Goal: Information Seeking & Learning: Compare options

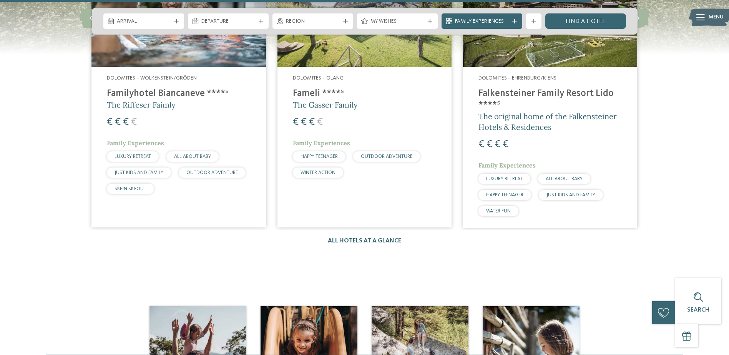
scroll to position [1460, 0]
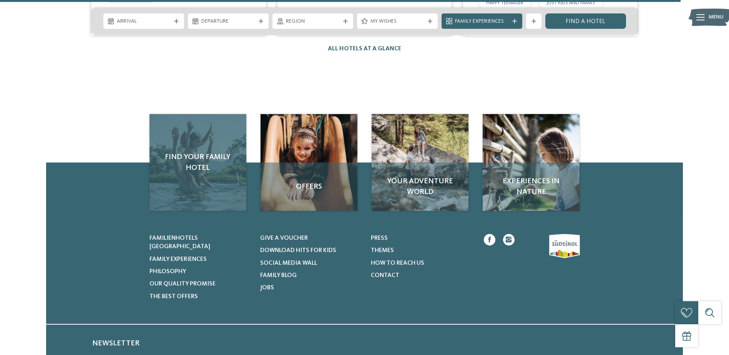
click at [224, 136] on div "Find your family hotel" at bounding box center [197, 162] width 97 height 97
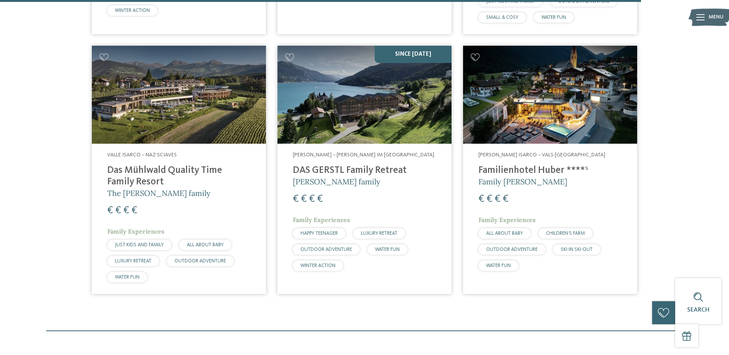
scroll to position [2266, 0]
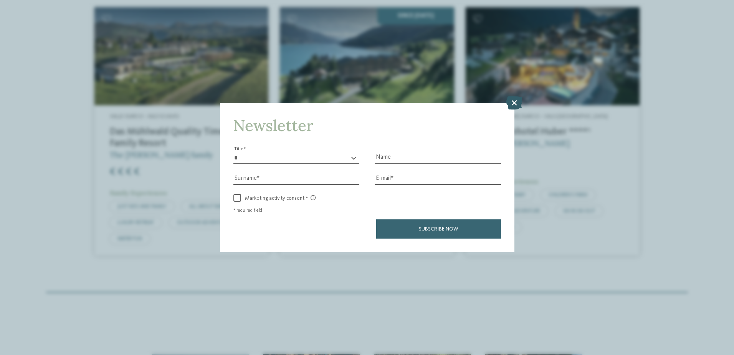
click at [520, 105] on icon at bounding box center [514, 102] width 17 height 13
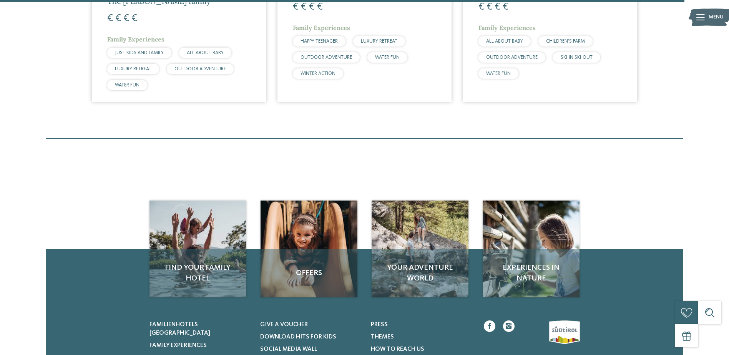
scroll to position [2189, 0]
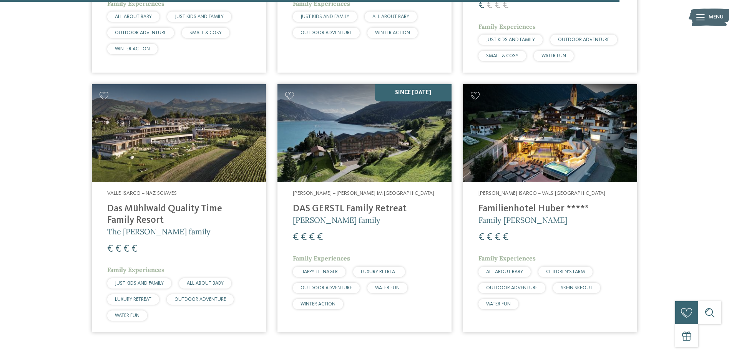
click at [570, 124] on img at bounding box center [550, 133] width 174 height 98
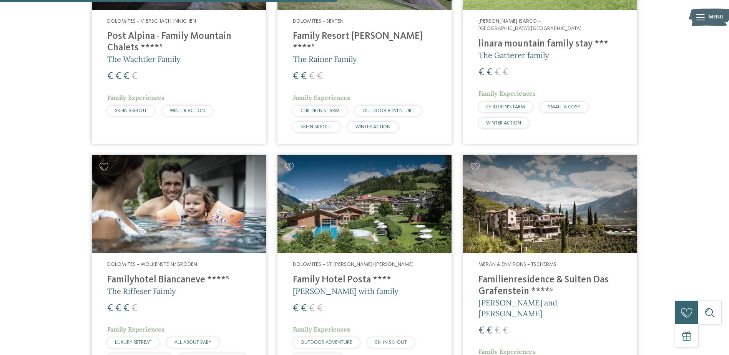
scroll to position [1229, 0]
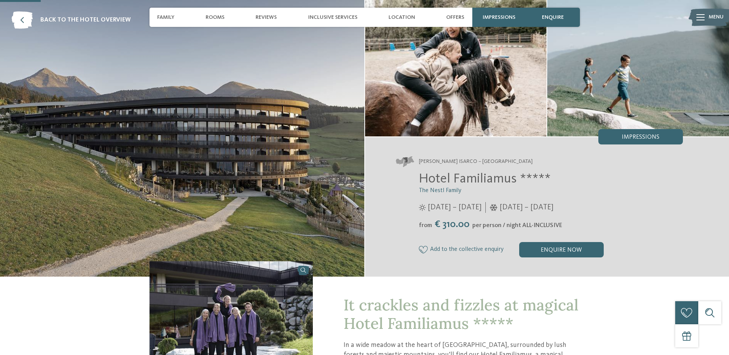
scroll to position [154, 0]
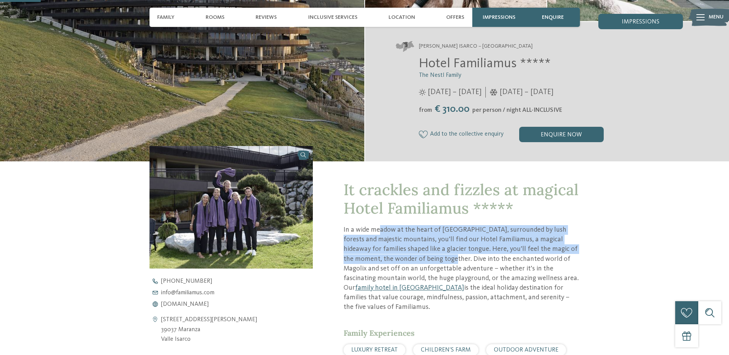
drag, startPoint x: 381, startPoint y: 228, endPoint x: 438, endPoint y: 256, distance: 63.6
click at [438, 256] on p "In a wide meadow at the heart of Meransen, surrounded by lush forests and majes…" at bounding box center [461, 268] width 236 height 87
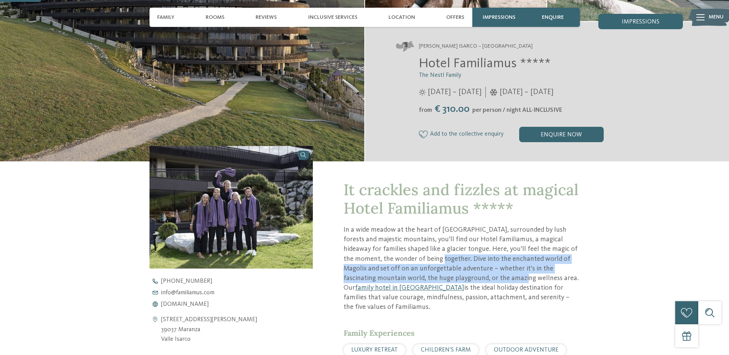
drag, startPoint x: 428, startPoint y: 260, endPoint x: 466, endPoint y: 280, distance: 43.0
click at [466, 280] on p "In a wide meadow at the heart of Meransen, surrounded by lush forests and majes…" at bounding box center [461, 268] width 236 height 87
drag, startPoint x: 466, startPoint y: 280, endPoint x: 439, endPoint y: 280, distance: 27.3
click at [439, 280] on p "In a wide meadow at the heart of Meransen, surrounded by lush forests and majes…" at bounding box center [461, 268] width 236 height 87
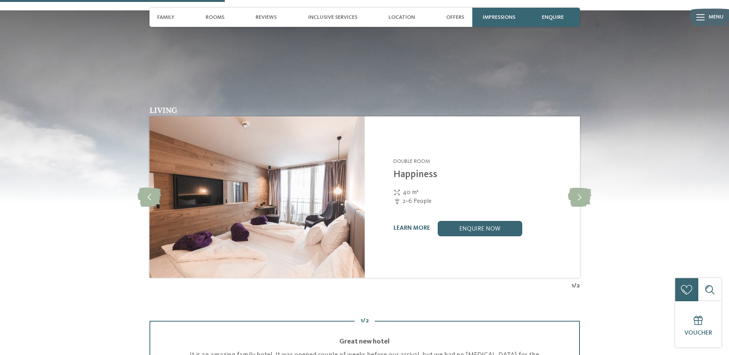
scroll to position [922, 0]
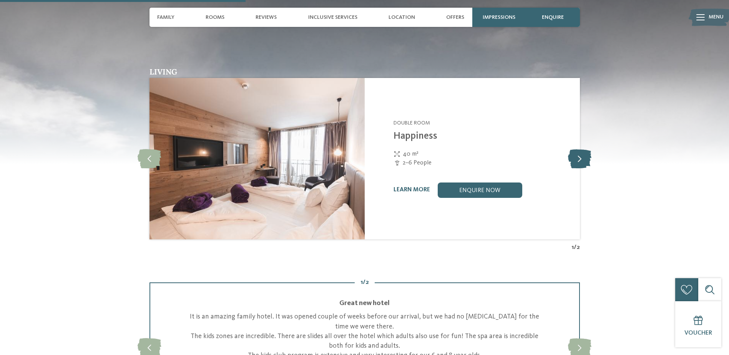
click at [573, 149] on icon at bounding box center [579, 158] width 23 height 19
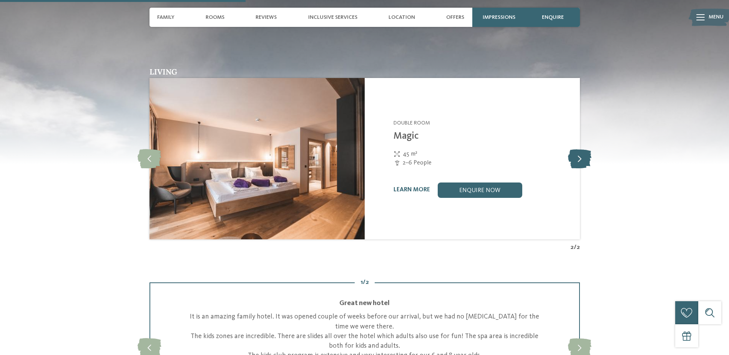
click at [575, 149] on icon at bounding box center [579, 158] width 23 height 19
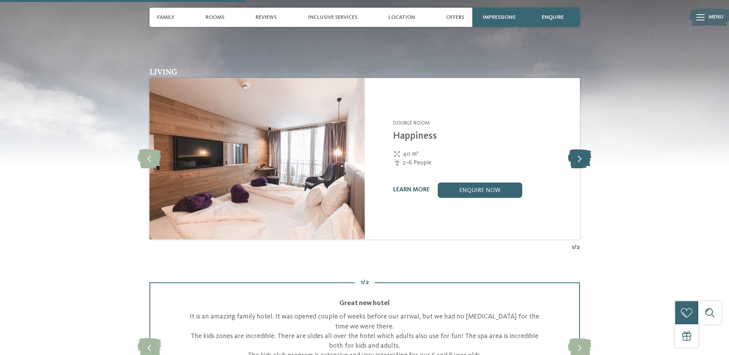
click at [575, 149] on icon at bounding box center [579, 158] width 23 height 19
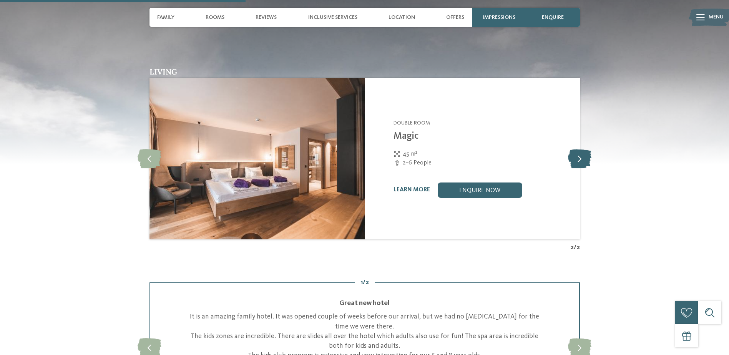
click at [575, 149] on icon at bounding box center [579, 158] width 23 height 19
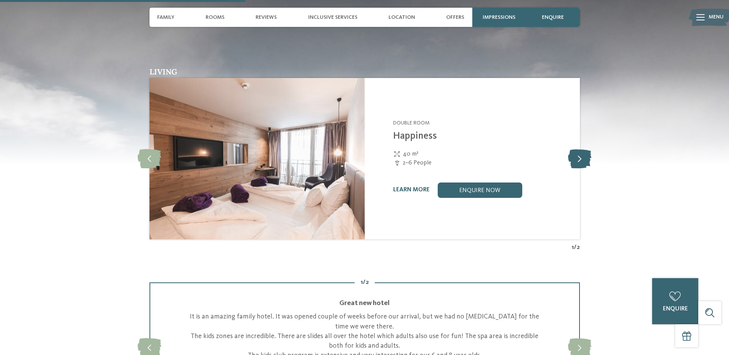
click at [575, 149] on icon at bounding box center [579, 158] width 23 height 19
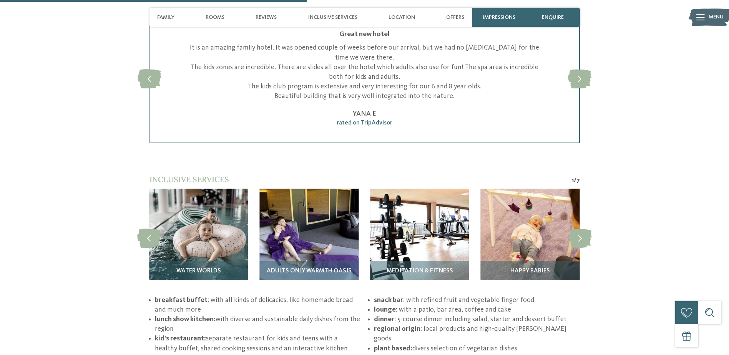
scroll to position [1152, 0]
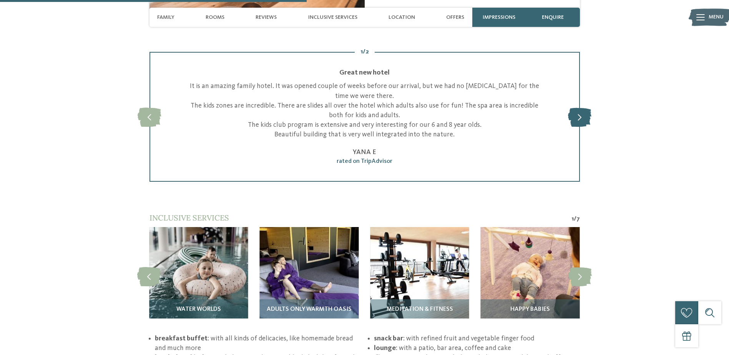
click at [577, 111] on icon at bounding box center [579, 116] width 23 height 19
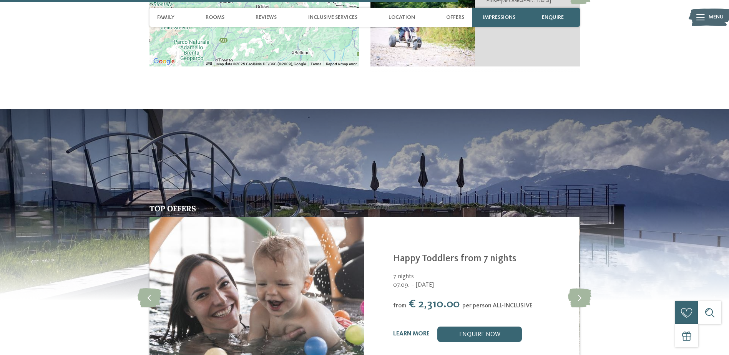
scroll to position [1882, 0]
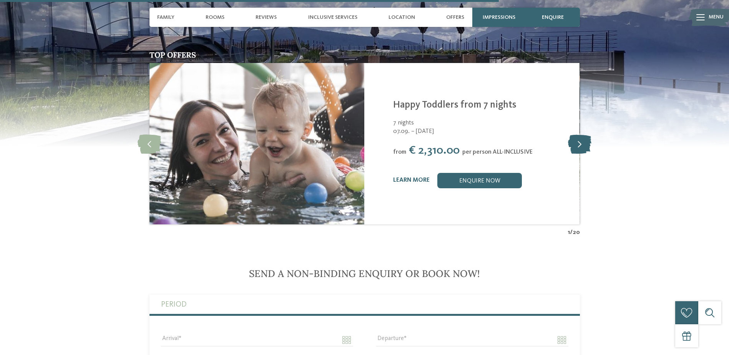
click at [578, 134] on icon at bounding box center [579, 143] width 23 height 19
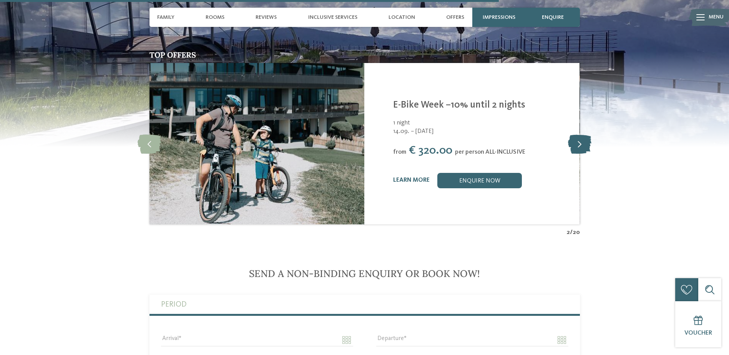
click at [578, 134] on icon at bounding box center [579, 143] width 23 height 19
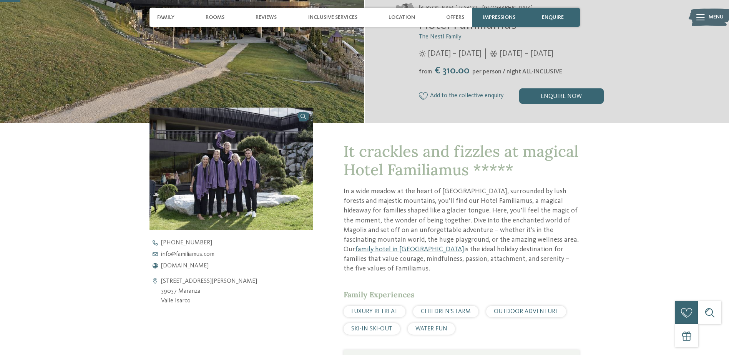
scroll to position [0, 0]
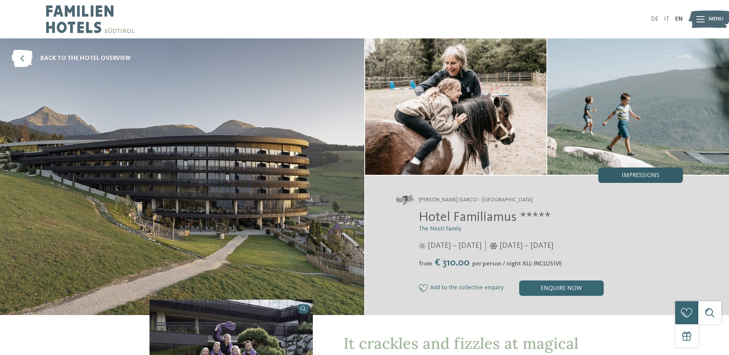
click at [651, 177] on span "Impressions" at bounding box center [641, 175] width 38 height 6
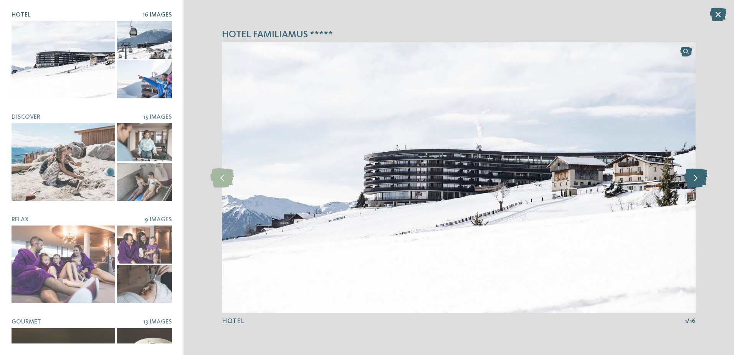
click at [699, 176] on icon at bounding box center [696, 177] width 23 height 19
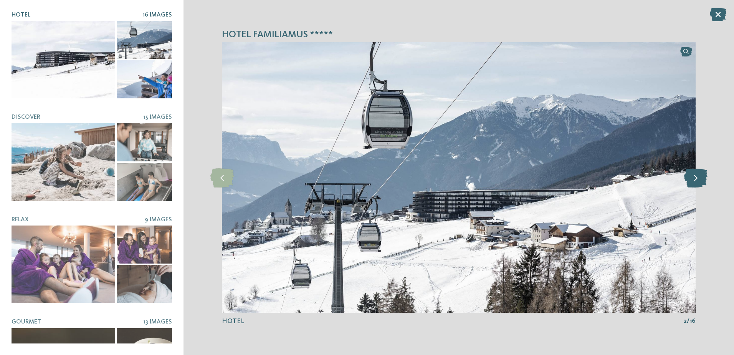
click at [699, 176] on icon at bounding box center [696, 177] width 23 height 19
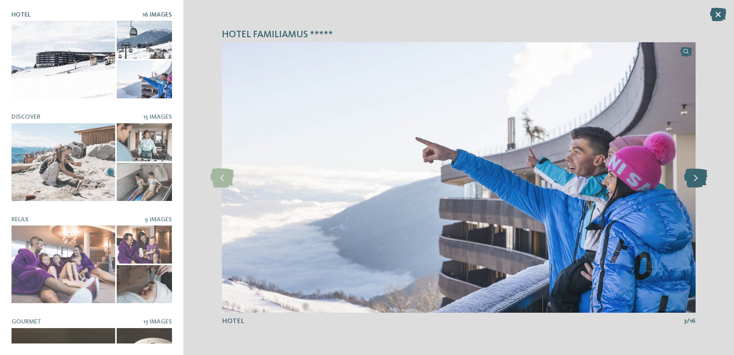
click at [699, 176] on icon at bounding box center [696, 177] width 23 height 19
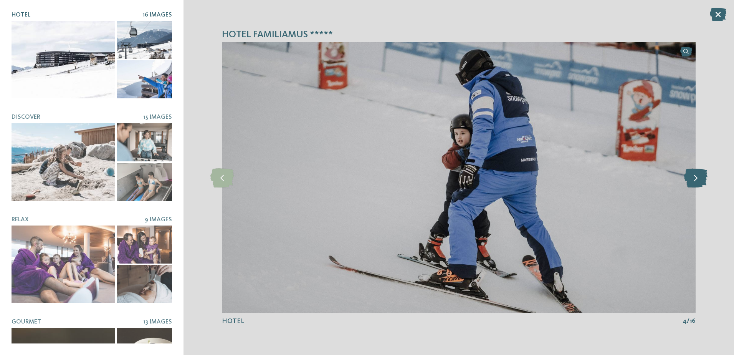
click at [699, 176] on icon at bounding box center [696, 177] width 23 height 19
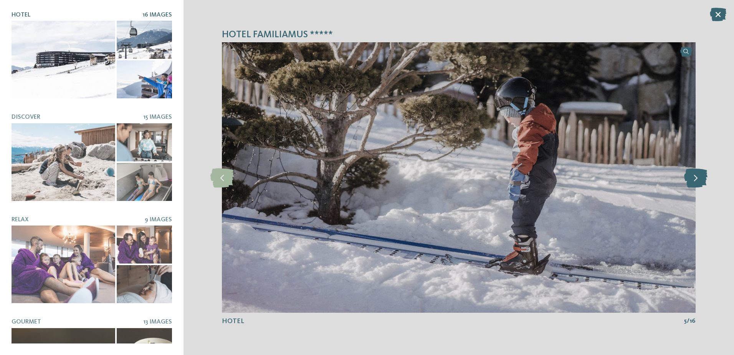
click at [699, 176] on icon at bounding box center [696, 177] width 23 height 19
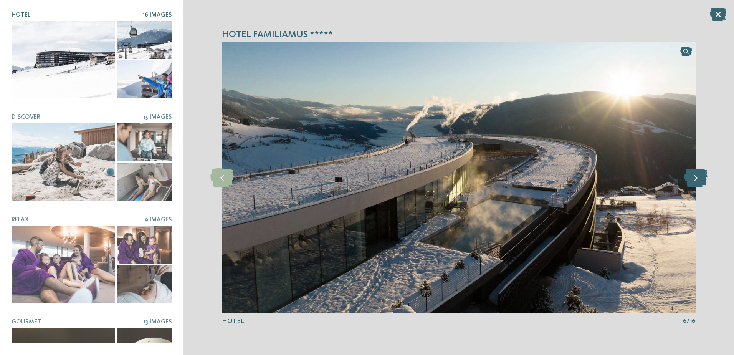
click at [699, 176] on icon at bounding box center [696, 177] width 23 height 19
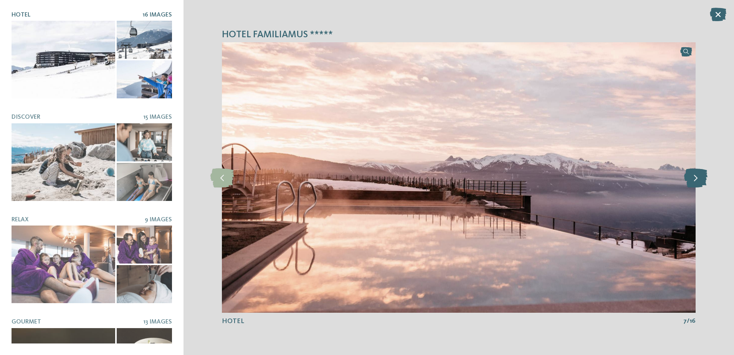
click at [699, 176] on icon at bounding box center [696, 177] width 23 height 19
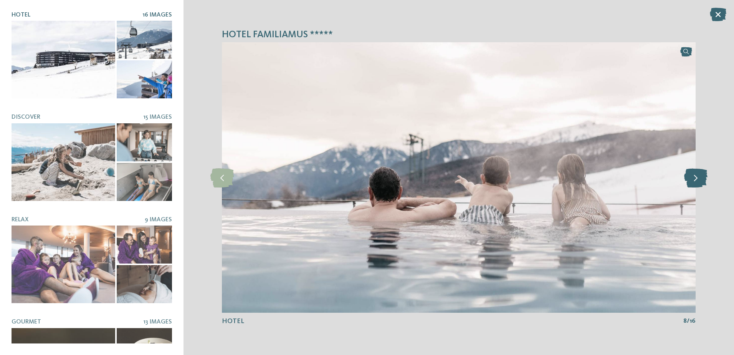
click at [699, 176] on icon at bounding box center [696, 177] width 23 height 19
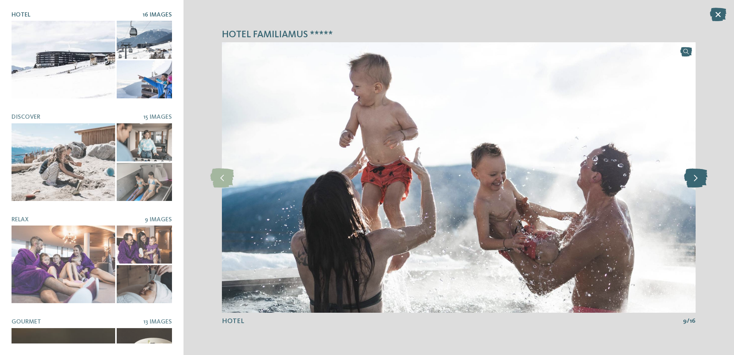
click at [699, 176] on icon at bounding box center [696, 177] width 23 height 19
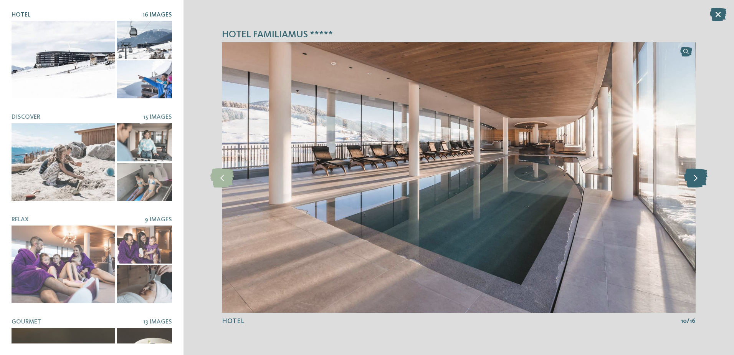
click at [699, 176] on icon at bounding box center [696, 177] width 23 height 19
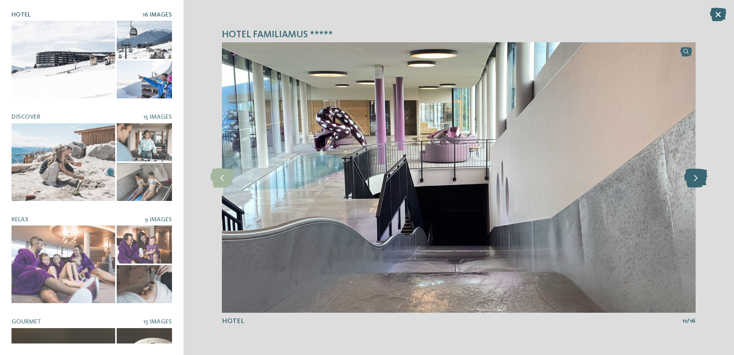
click at [699, 176] on icon at bounding box center [696, 177] width 23 height 19
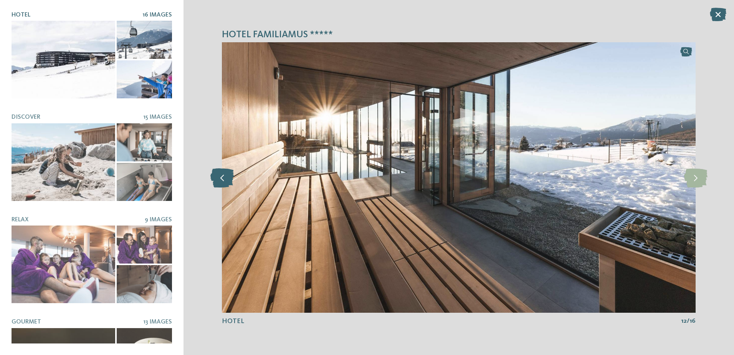
click at [227, 177] on icon at bounding box center [221, 177] width 23 height 19
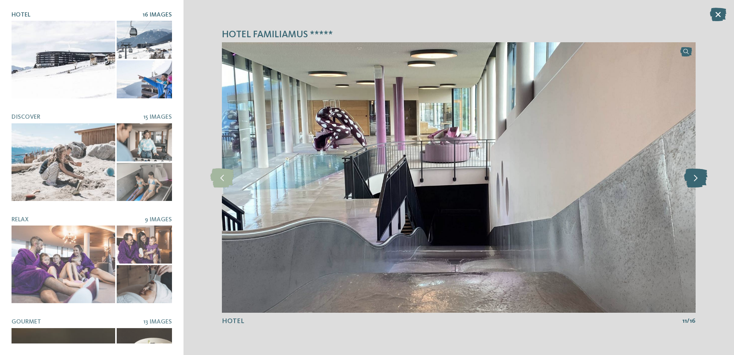
click at [694, 182] on icon at bounding box center [696, 177] width 23 height 19
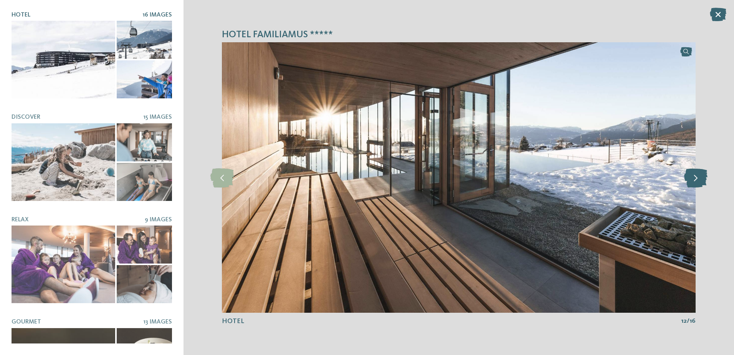
click at [694, 182] on icon at bounding box center [696, 177] width 23 height 19
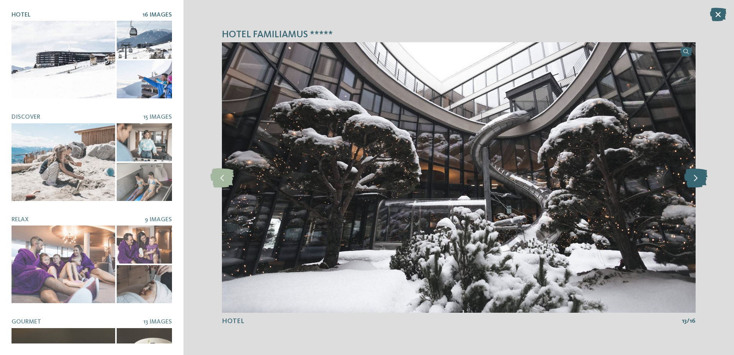
click at [694, 182] on icon at bounding box center [696, 177] width 23 height 19
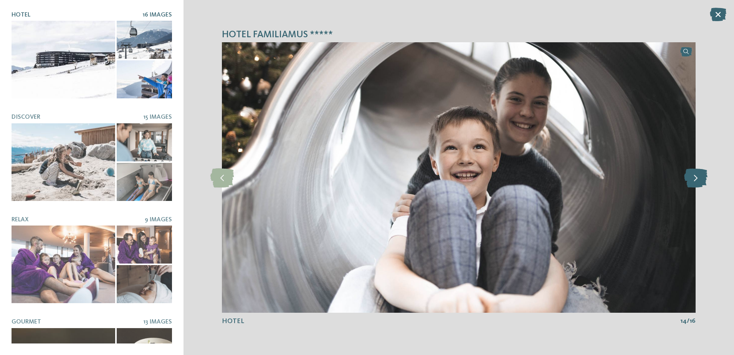
click at [694, 182] on icon at bounding box center [696, 177] width 23 height 19
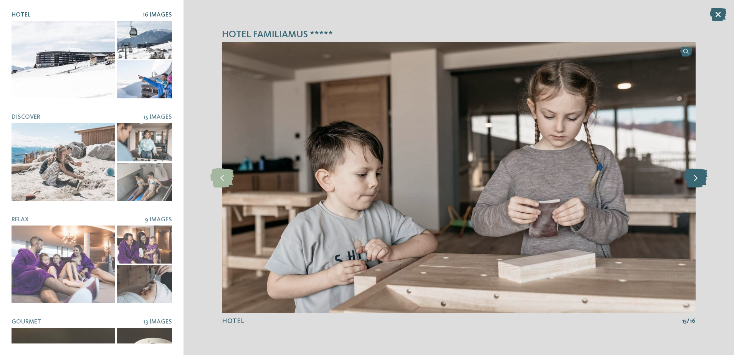
click at [694, 182] on icon at bounding box center [696, 177] width 23 height 19
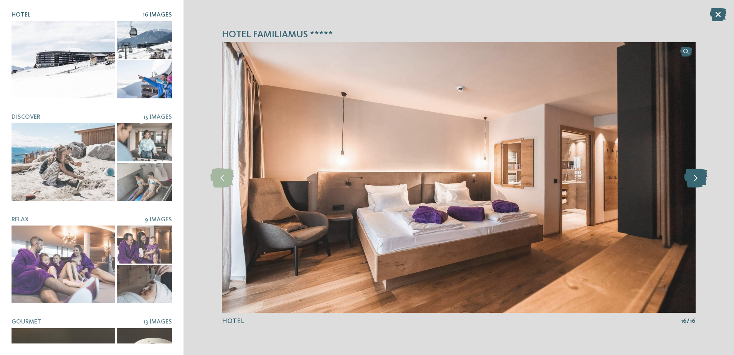
click at [694, 182] on icon at bounding box center [696, 177] width 23 height 19
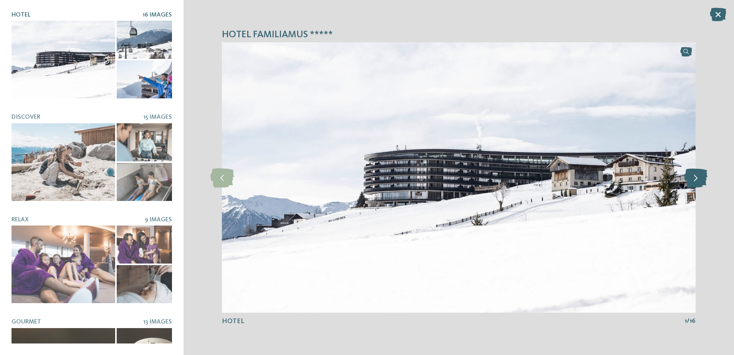
click at [694, 182] on icon at bounding box center [696, 177] width 23 height 19
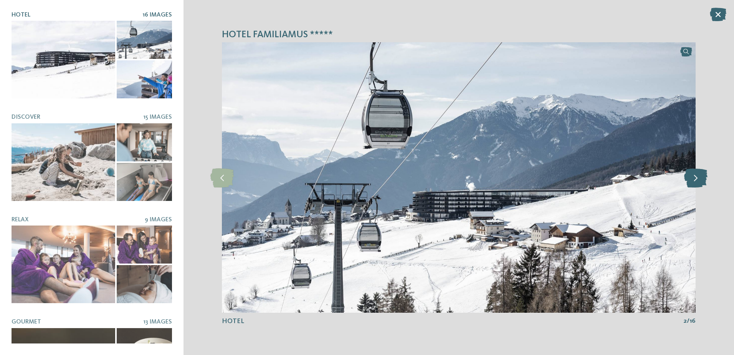
click at [694, 182] on icon at bounding box center [696, 177] width 23 height 19
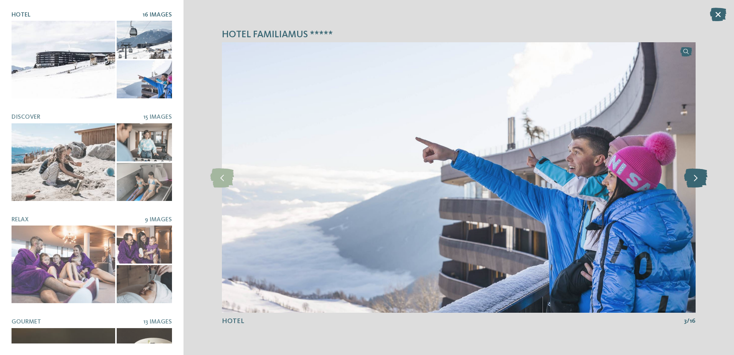
click at [694, 182] on icon at bounding box center [696, 177] width 23 height 19
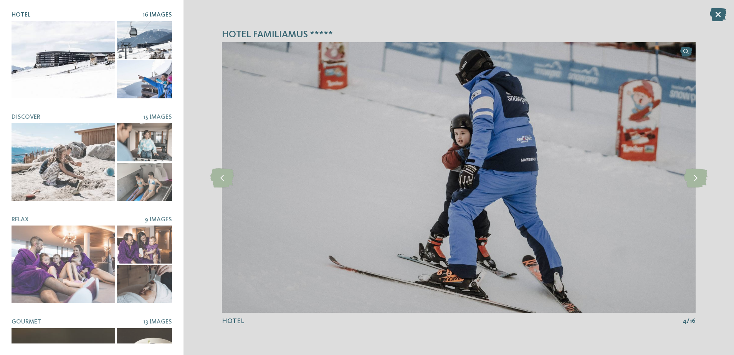
click at [715, 16] on icon at bounding box center [718, 14] width 17 height 13
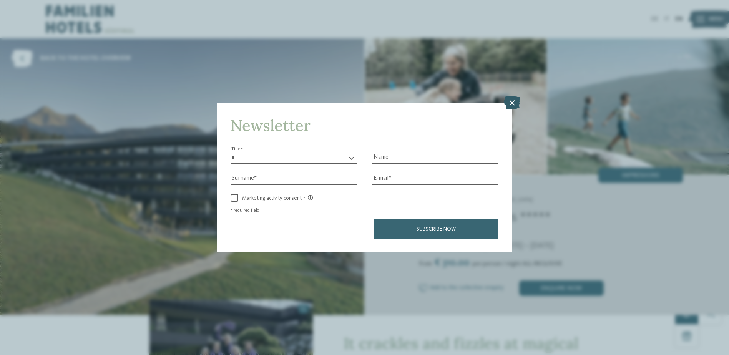
click at [512, 96] on icon at bounding box center [512, 102] width 17 height 13
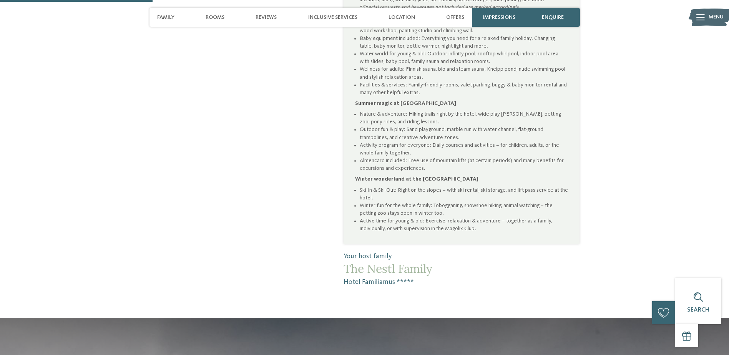
scroll to position [845, 0]
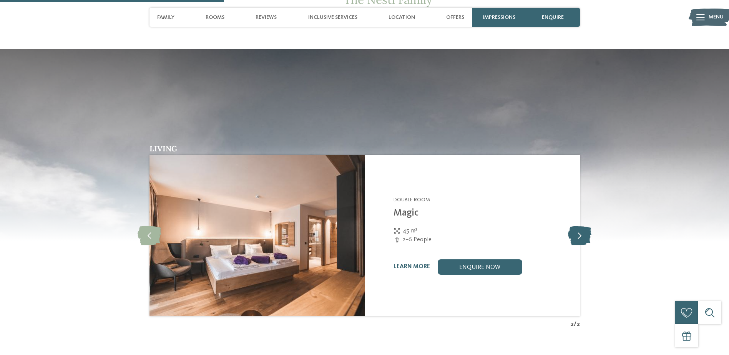
click at [579, 226] on icon at bounding box center [579, 235] width 23 height 19
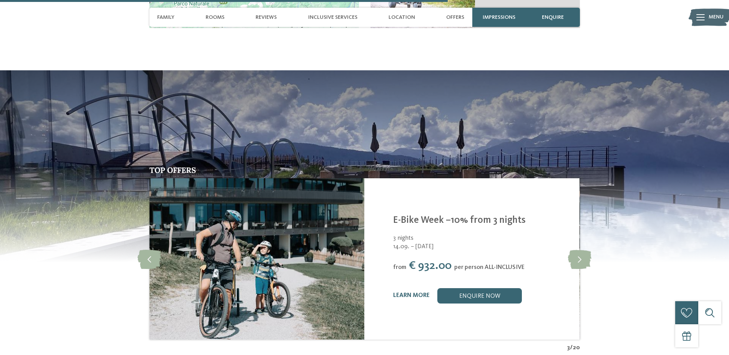
scroll to position [1421, 0]
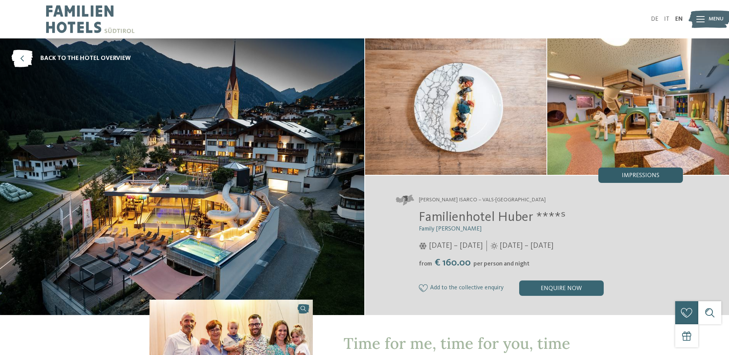
click at [633, 173] on span "Impressions" at bounding box center [641, 175] width 38 height 6
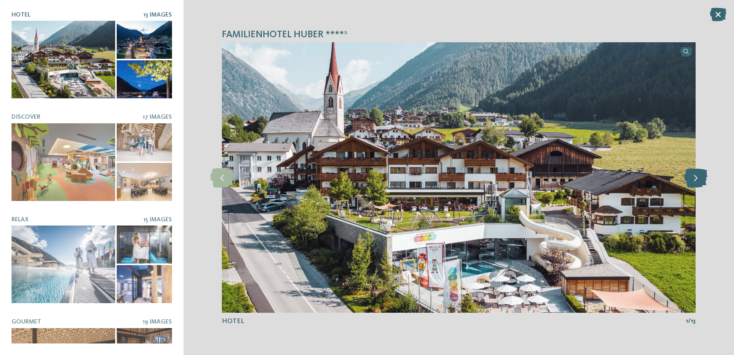
click at [693, 180] on icon at bounding box center [696, 177] width 23 height 19
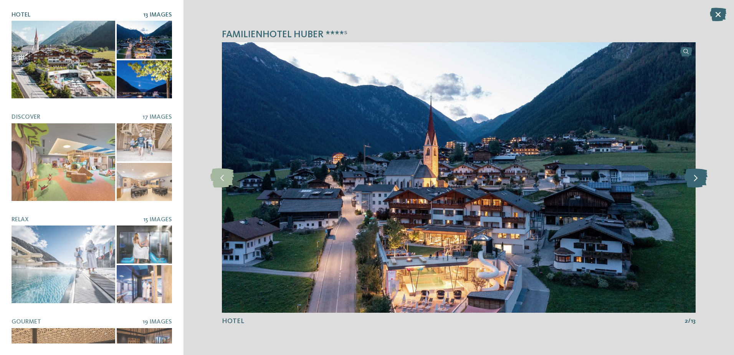
click at [693, 180] on icon at bounding box center [696, 177] width 23 height 19
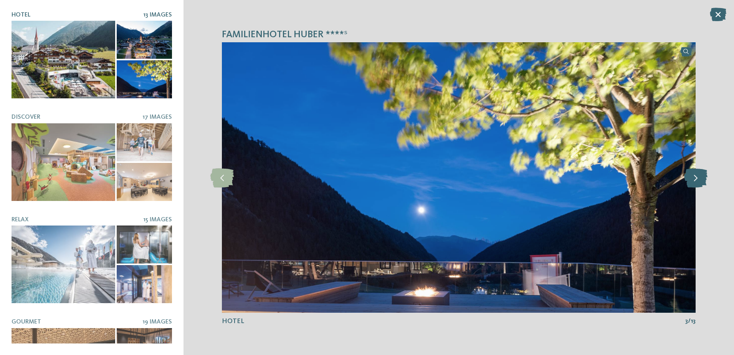
click at [693, 180] on icon at bounding box center [696, 177] width 23 height 19
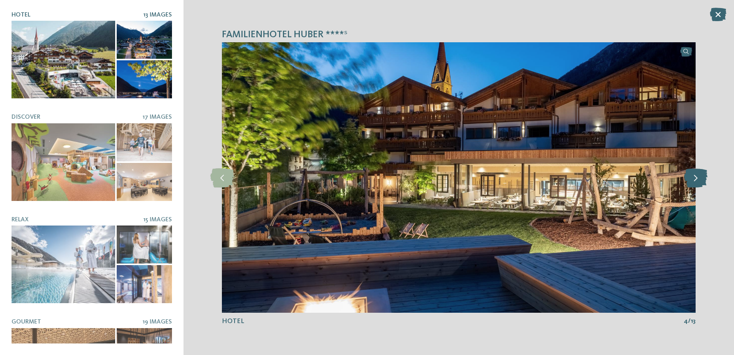
click at [693, 180] on icon at bounding box center [696, 177] width 23 height 19
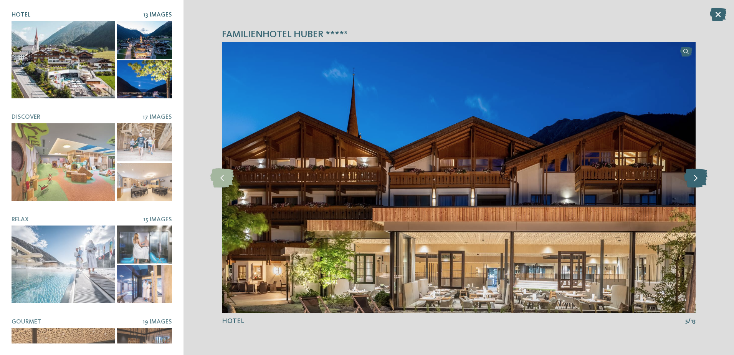
click at [693, 180] on icon at bounding box center [696, 177] width 23 height 19
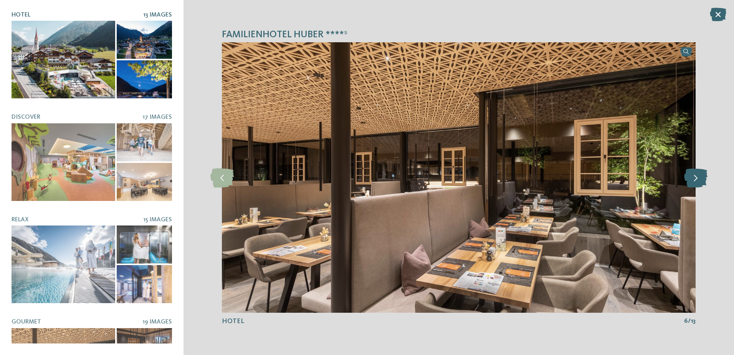
click at [693, 180] on icon at bounding box center [696, 177] width 23 height 19
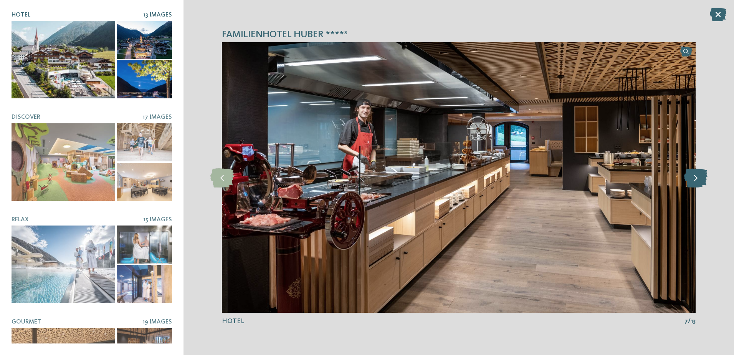
click at [693, 180] on icon at bounding box center [696, 177] width 23 height 19
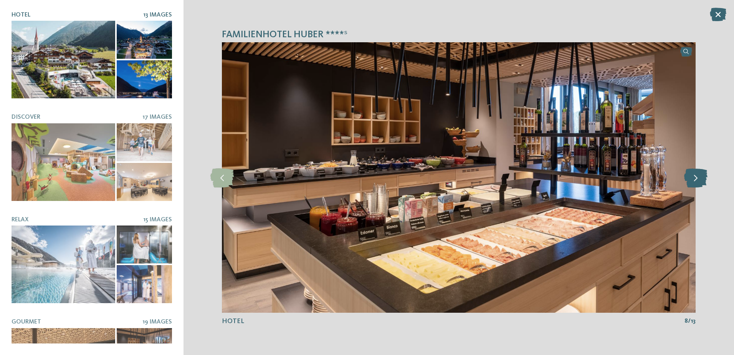
click at [693, 180] on icon at bounding box center [696, 177] width 23 height 19
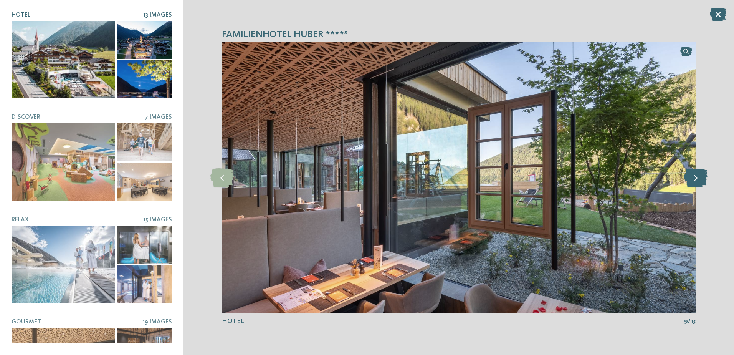
click at [693, 180] on icon at bounding box center [696, 177] width 23 height 19
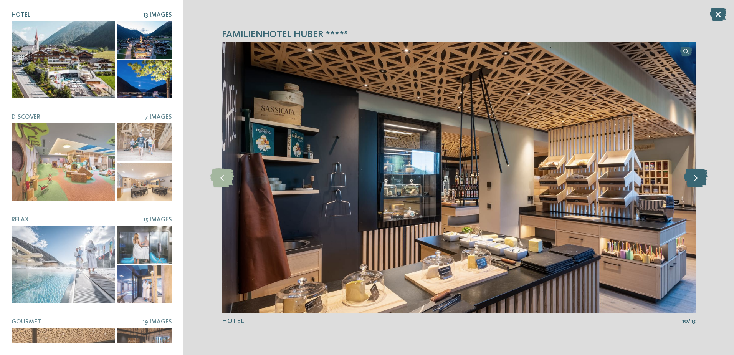
click at [693, 180] on icon at bounding box center [696, 177] width 23 height 19
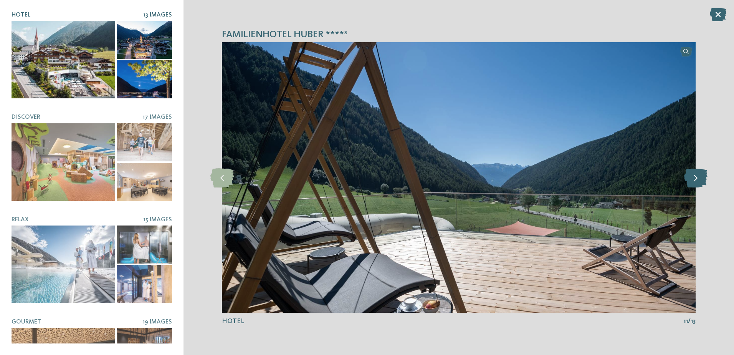
click at [693, 180] on icon at bounding box center [696, 177] width 23 height 19
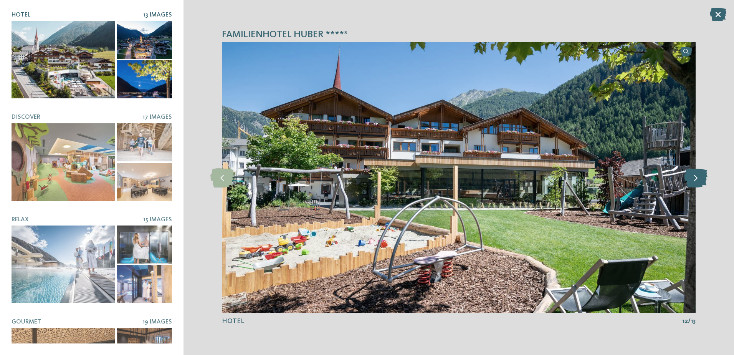
click at [693, 180] on icon at bounding box center [696, 177] width 23 height 19
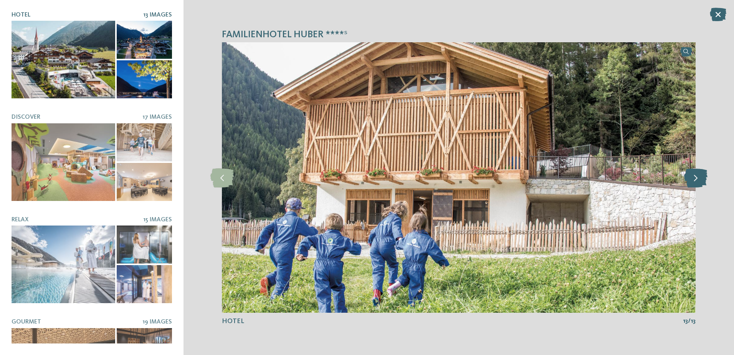
click at [693, 180] on icon at bounding box center [696, 177] width 23 height 19
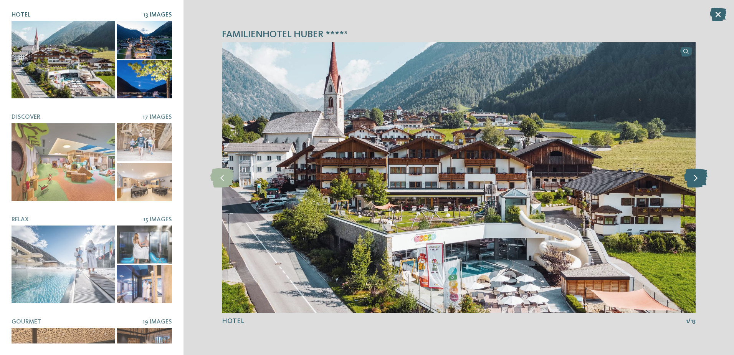
click at [693, 180] on icon at bounding box center [696, 177] width 23 height 19
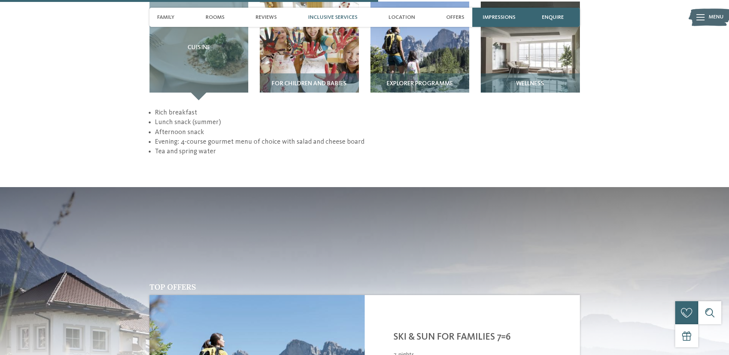
scroll to position [1383, 0]
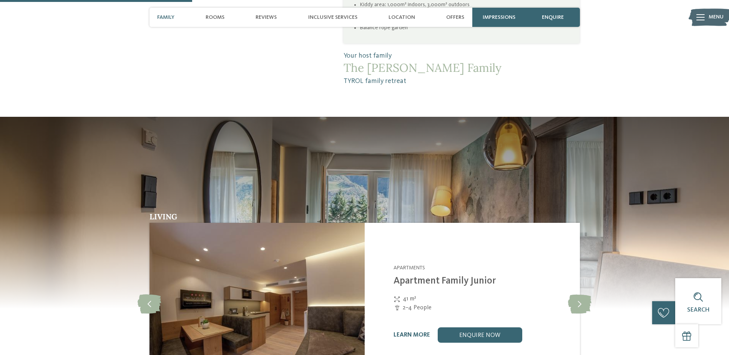
scroll to position [653, 0]
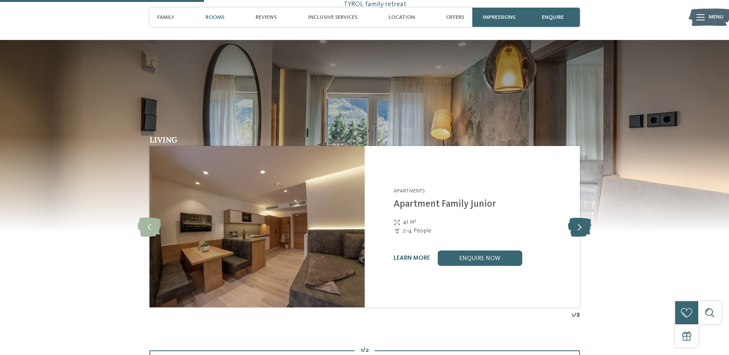
click at [580, 229] on icon at bounding box center [579, 226] width 23 height 19
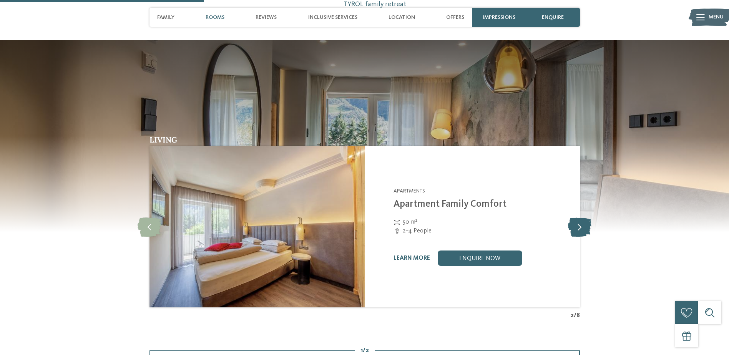
click at [580, 229] on icon at bounding box center [579, 226] width 23 height 19
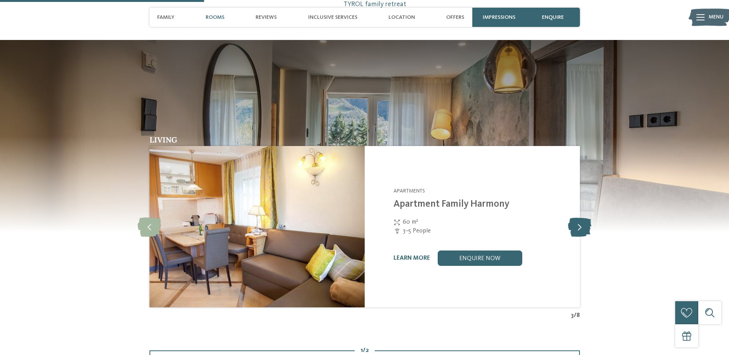
click at [580, 229] on icon at bounding box center [579, 226] width 23 height 19
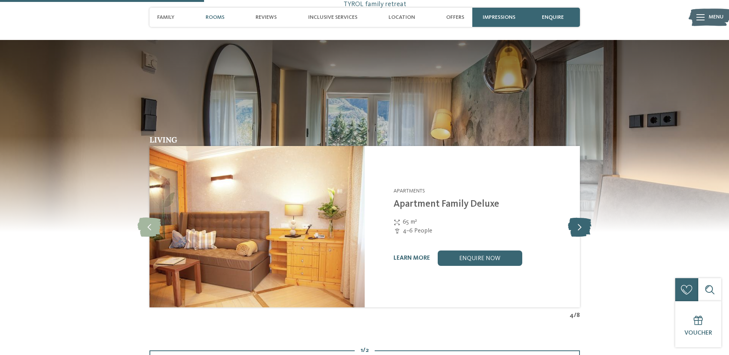
click at [580, 229] on icon at bounding box center [579, 226] width 23 height 19
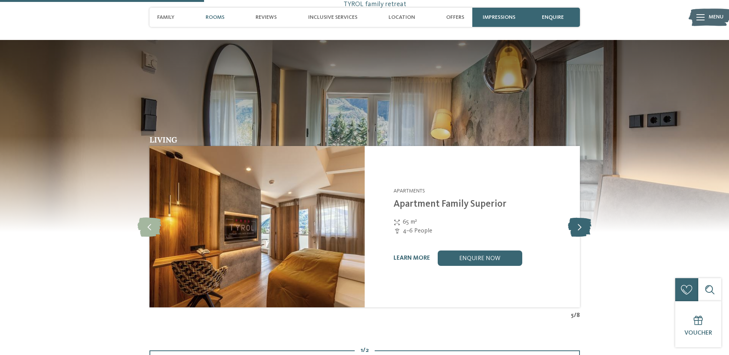
click at [580, 229] on icon at bounding box center [579, 226] width 23 height 19
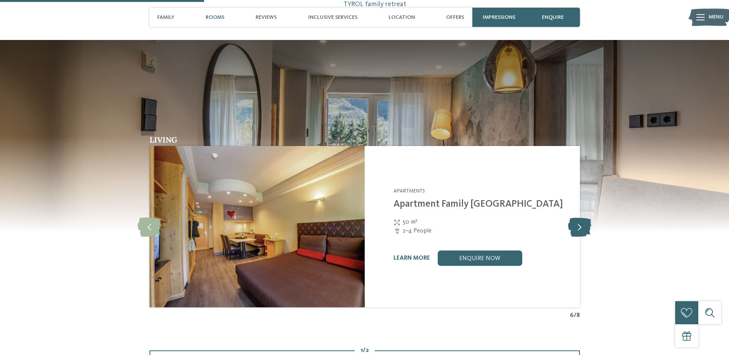
click at [580, 229] on icon at bounding box center [579, 226] width 23 height 19
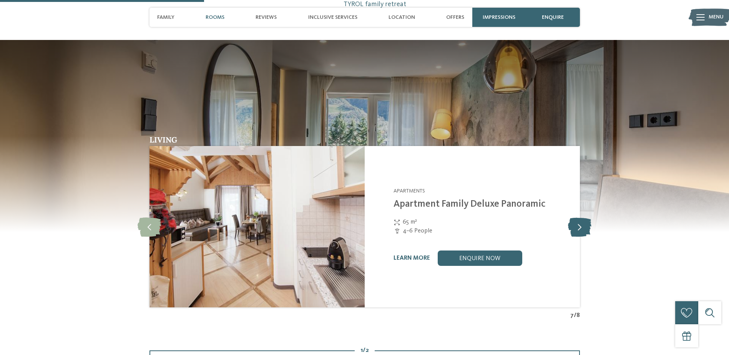
click at [584, 219] on icon at bounding box center [579, 226] width 23 height 19
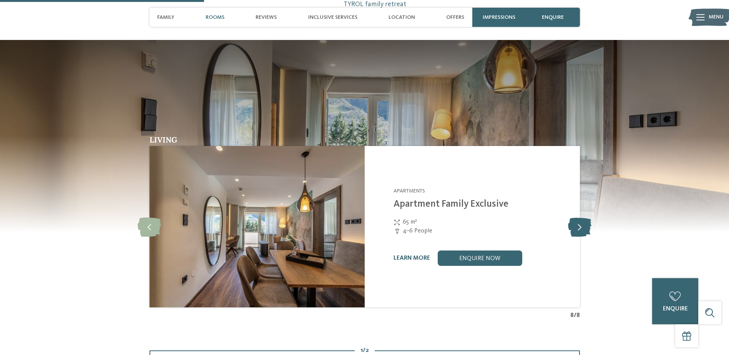
click at [584, 219] on icon at bounding box center [579, 226] width 23 height 19
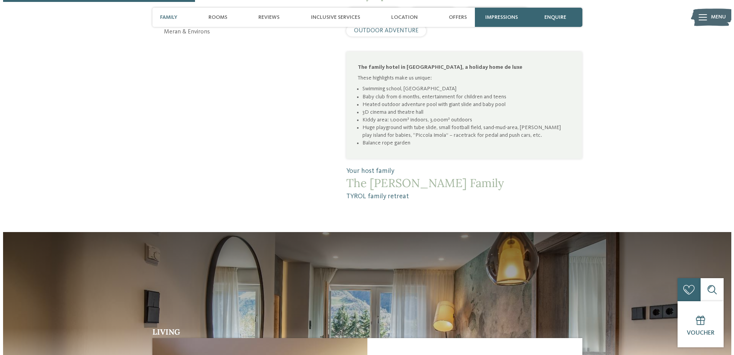
scroll to position [307, 0]
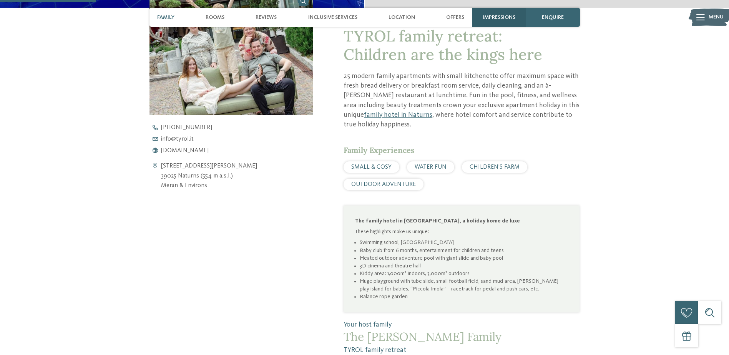
click at [502, 15] on span "Impressions" at bounding box center [498, 17] width 33 height 7
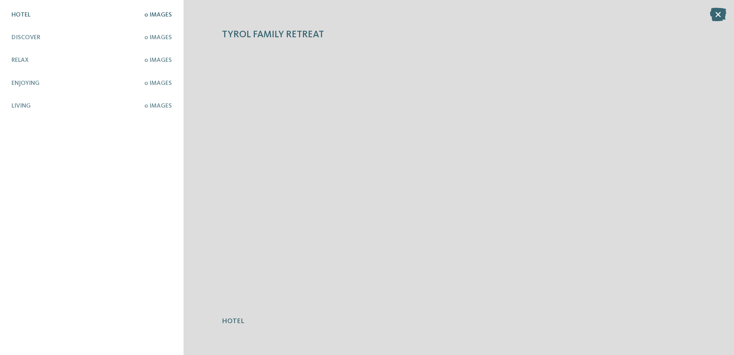
click at [82, 13] on h5 "Hotel" at bounding box center [78, 15] width 133 height 7
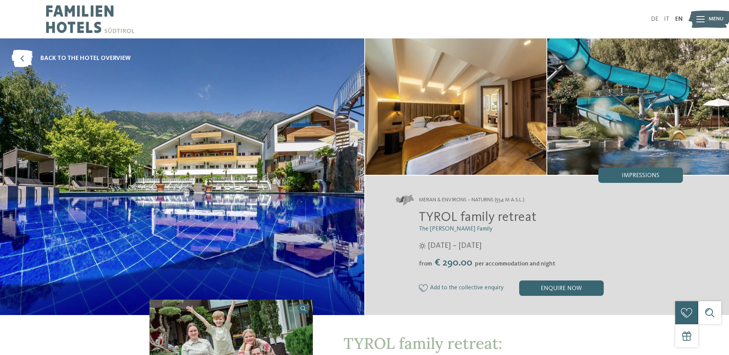
drag, startPoint x: 415, startPoint y: 217, endPoint x: 535, endPoint y: 219, distance: 120.6
click at [535, 219] on div "TYROL family retreat The [PERSON_NAME] Family [DATE] – [DATE] from" at bounding box center [539, 252] width 287 height 86
drag, startPoint x: 535, startPoint y: 219, endPoint x: 526, endPoint y: 219, distance: 9.6
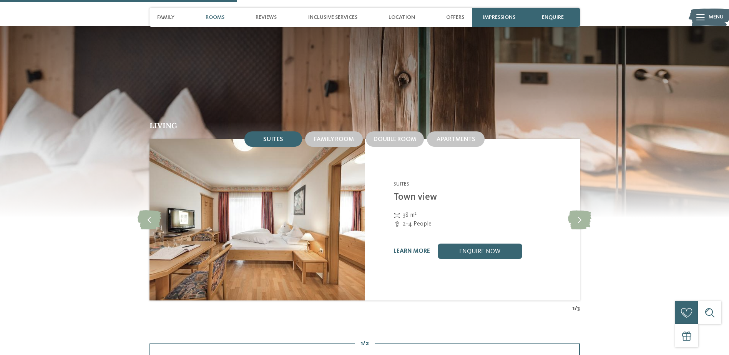
scroll to position [883, 0]
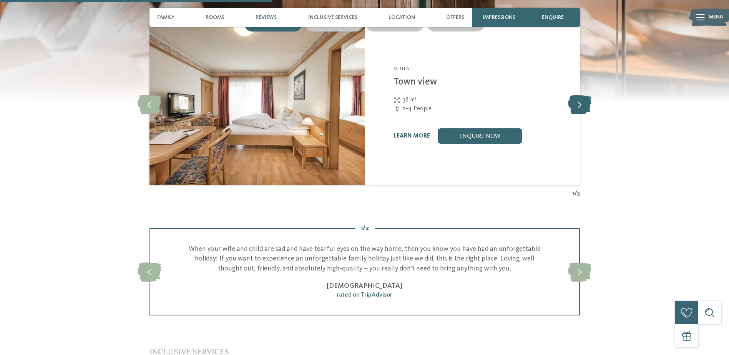
click at [586, 95] on icon at bounding box center [579, 104] width 23 height 19
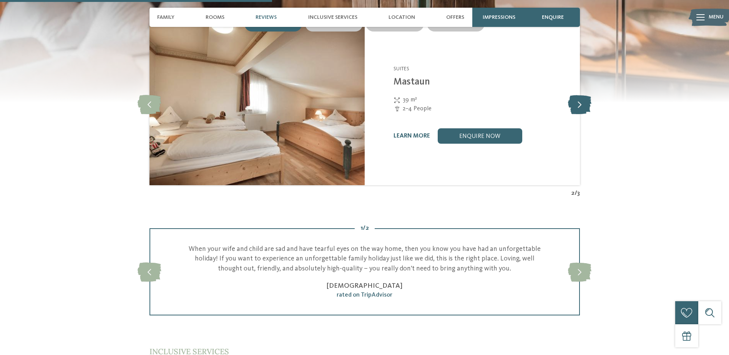
click at [586, 95] on icon at bounding box center [579, 104] width 23 height 19
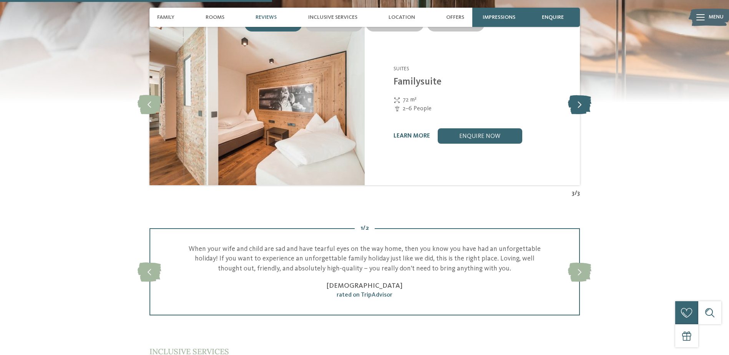
click at [586, 95] on icon at bounding box center [579, 104] width 23 height 19
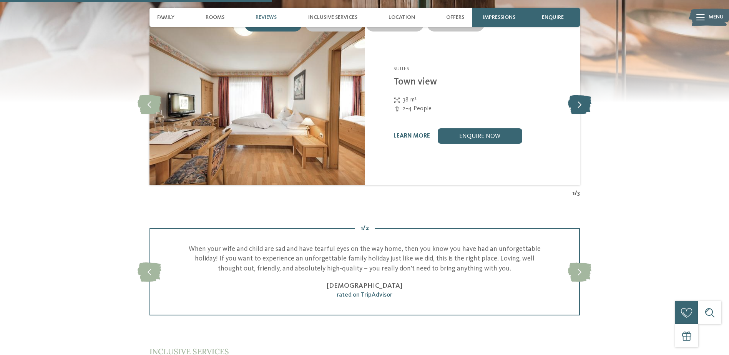
click at [586, 95] on icon at bounding box center [579, 104] width 23 height 19
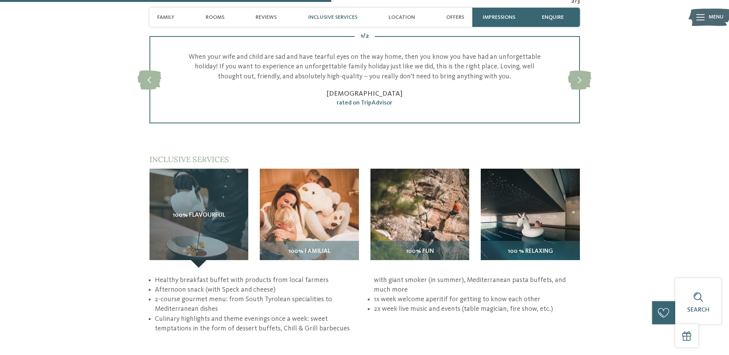
scroll to position [1114, 0]
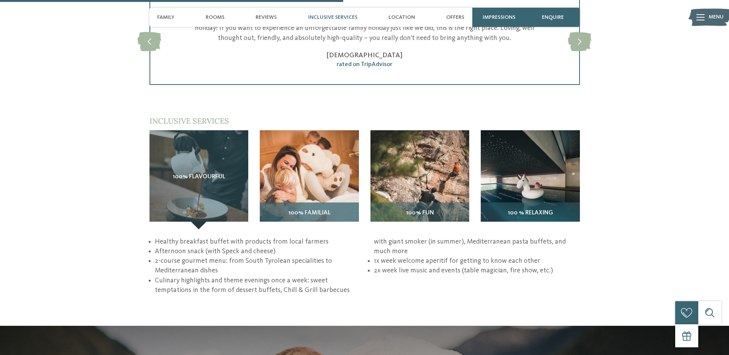
click at [330, 160] on img at bounding box center [309, 179] width 99 height 99
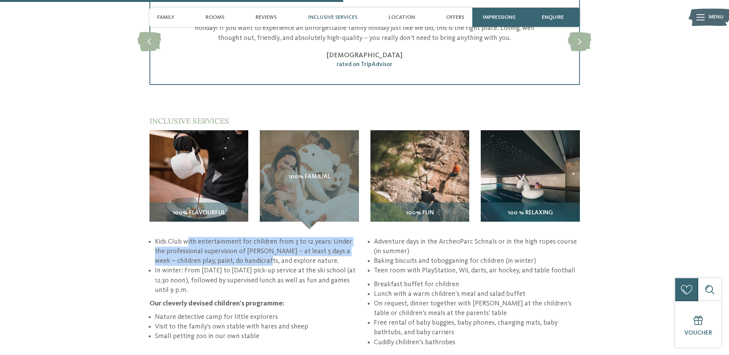
drag, startPoint x: 187, startPoint y: 225, endPoint x: 233, endPoint y: 239, distance: 47.9
click at [233, 239] on li "Kids Club with entertainment for children from 3 to 12 years: Under the profess…" at bounding box center [258, 251] width 206 height 29
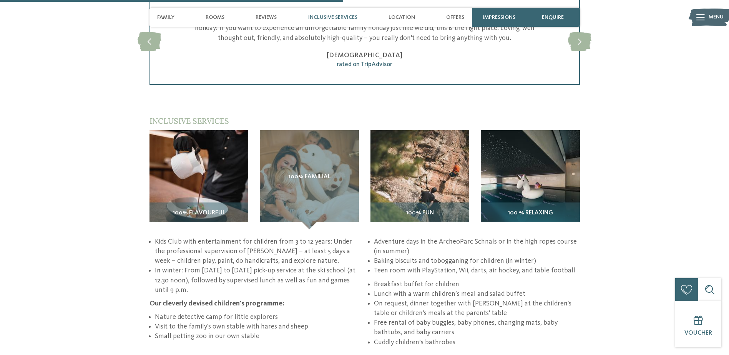
drag, startPoint x: 233, startPoint y: 239, endPoint x: 223, endPoint y: 255, distance: 18.3
click at [223, 266] on li "In winter: From Monday to Friday pick-up service at the ski school (at 12.30 no…" at bounding box center [258, 280] width 206 height 29
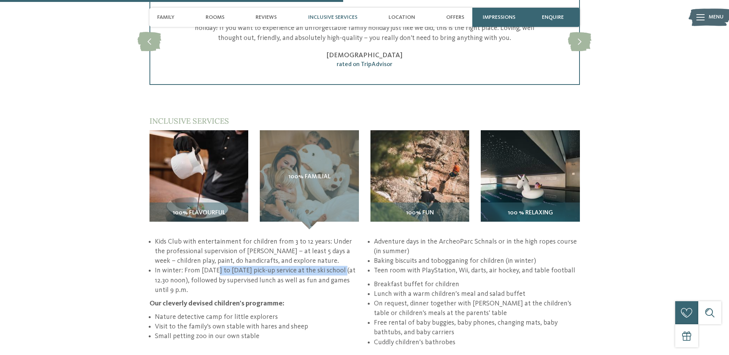
drag, startPoint x: 219, startPoint y: 252, endPoint x: 344, endPoint y: 250, distance: 125.2
click at [344, 266] on li "In winter: From Monday to Friday pick-up service at the ski school (at 12.30 no…" at bounding box center [258, 280] width 206 height 29
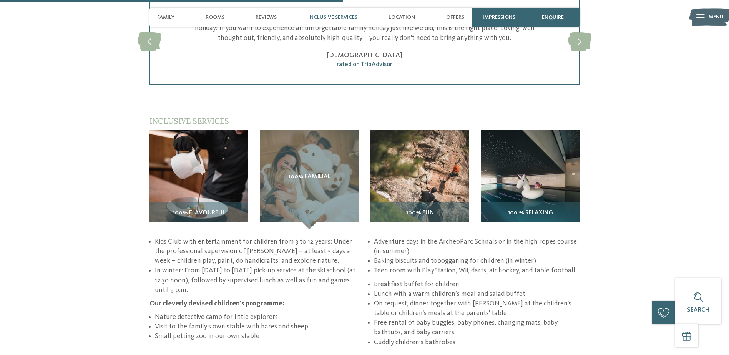
click at [379, 256] on li "Baking biscuits and tobogganing for children (in winter)" at bounding box center [477, 261] width 206 height 10
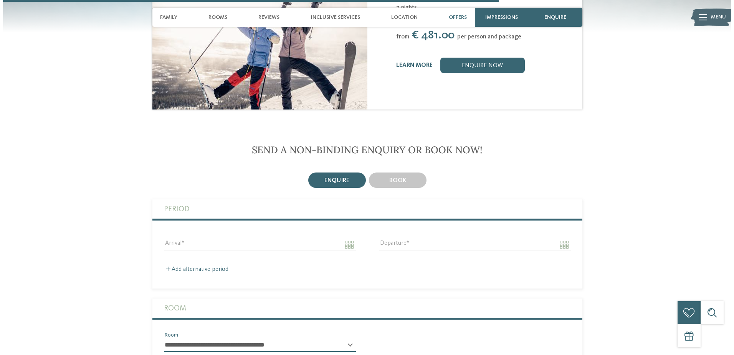
scroll to position [1498, 0]
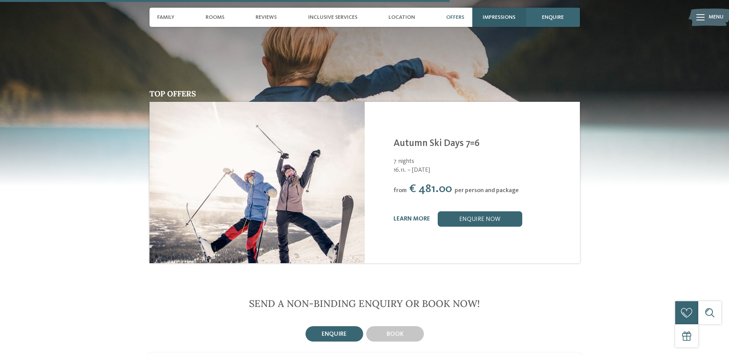
click at [497, 11] on div "Impressions" at bounding box center [499, 17] width 54 height 19
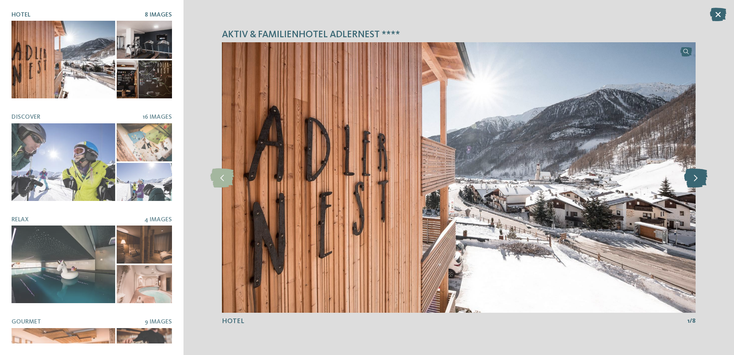
click at [699, 175] on icon at bounding box center [696, 177] width 23 height 19
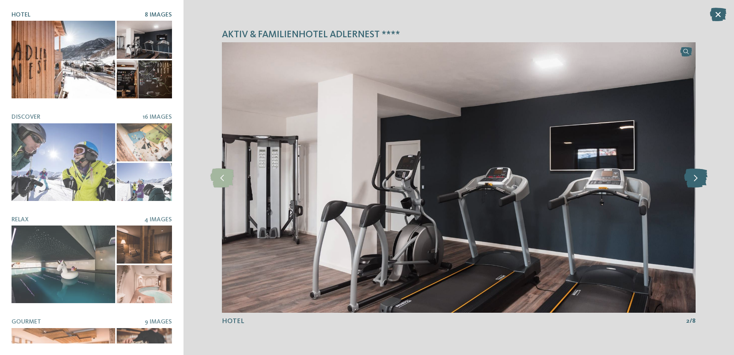
click at [699, 175] on icon at bounding box center [696, 177] width 23 height 19
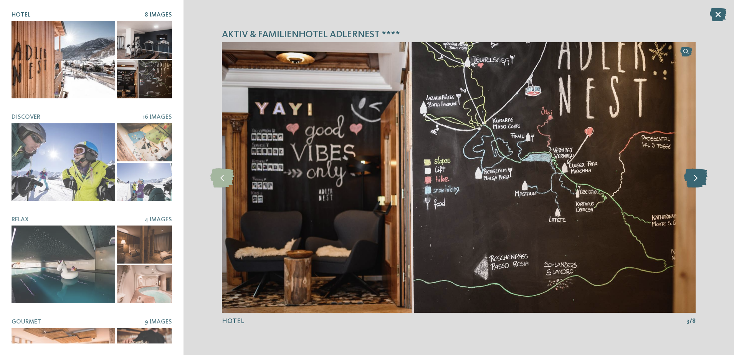
click at [699, 175] on icon at bounding box center [696, 177] width 23 height 19
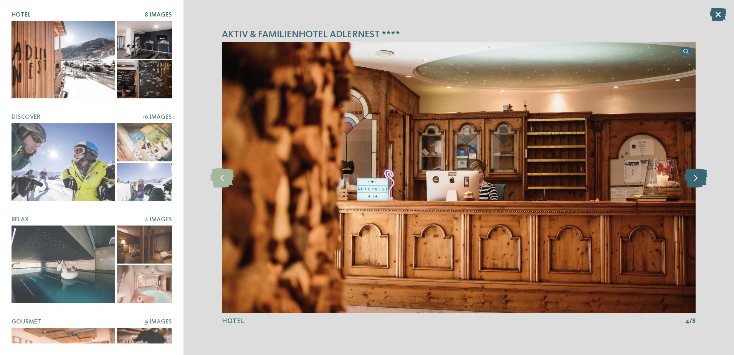
click at [699, 175] on icon at bounding box center [696, 177] width 23 height 19
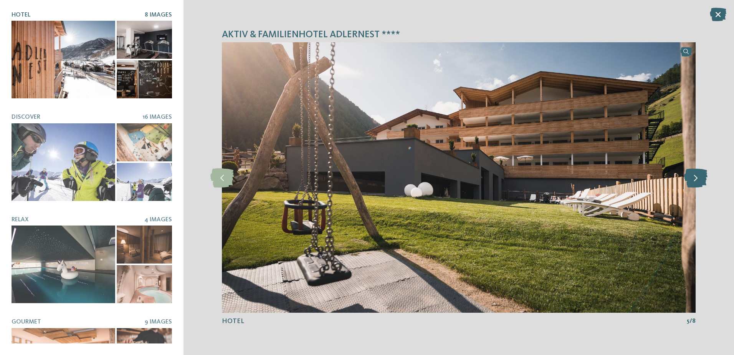
click at [699, 175] on icon at bounding box center [696, 177] width 23 height 19
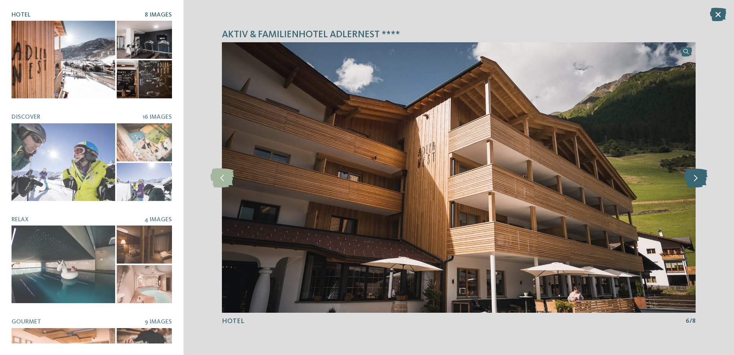
click at [699, 175] on icon at bounding box center [696, 177] width 23 height 19
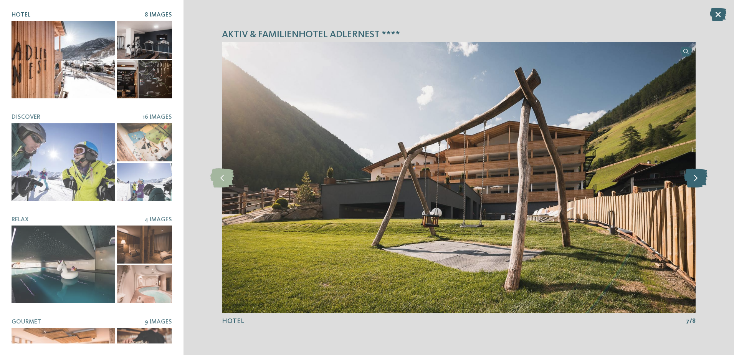
click at [699, 175] on icon at bounding box center [696, 177] width 23 height 19
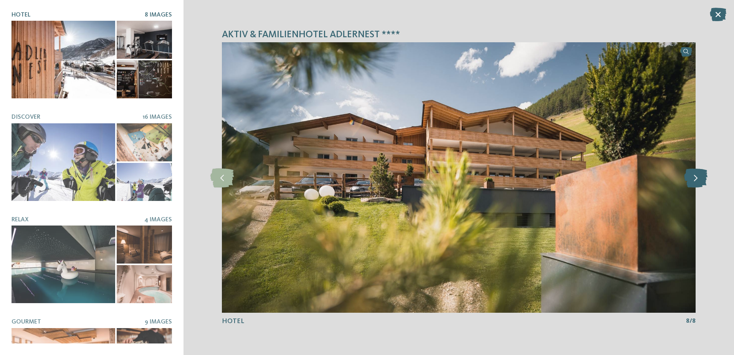
click at [699, 175] on icon at bounding box center [696, 177] width 23 height 19
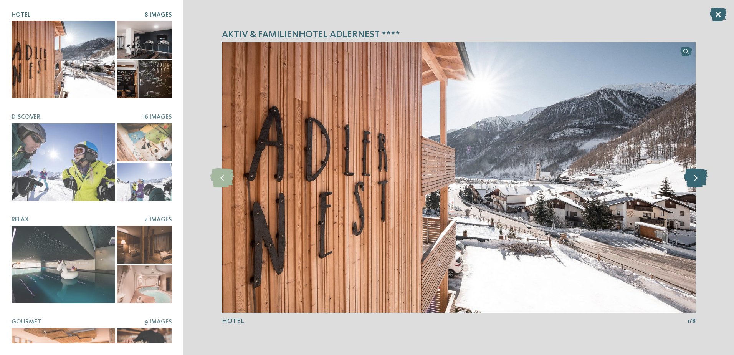
click at [699, 175] on icon at bounding box center [696, 177] width 23 height 19
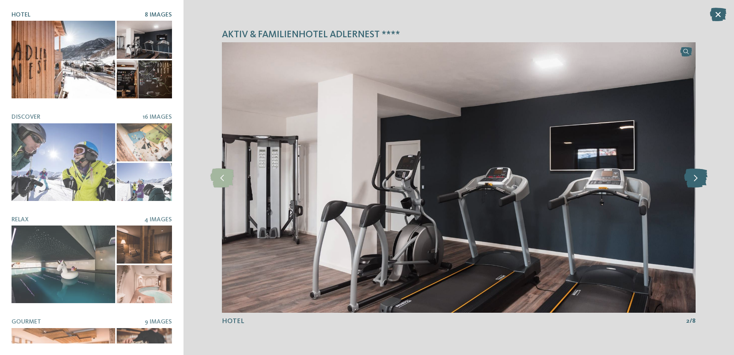
click at [699, 175] on icon at bounding box center [696, 177] width 23 height 19
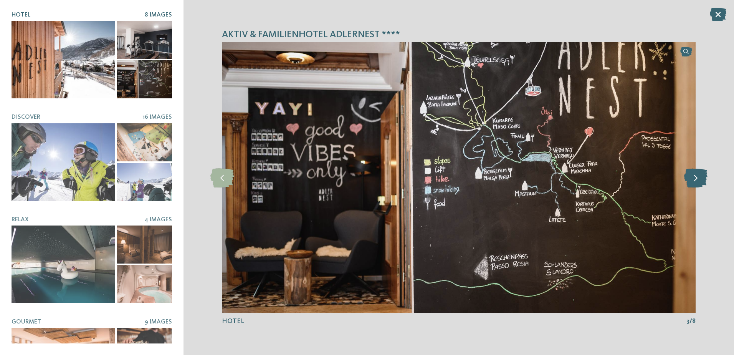
click at [699, 175] on icon at bounding box center [696, 177] width 23 height 19
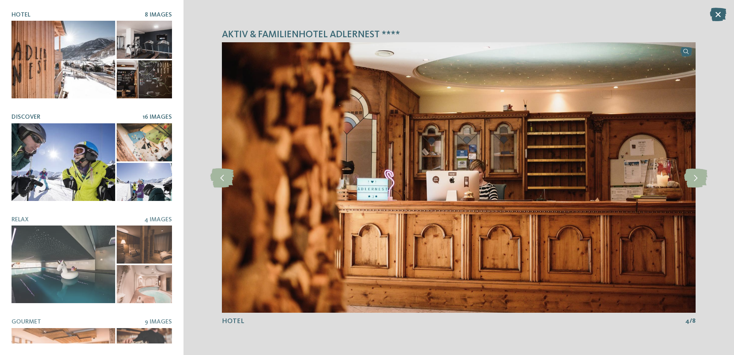
click at [89, 152] on div at bounding box center [64, 162] width 104 height 78
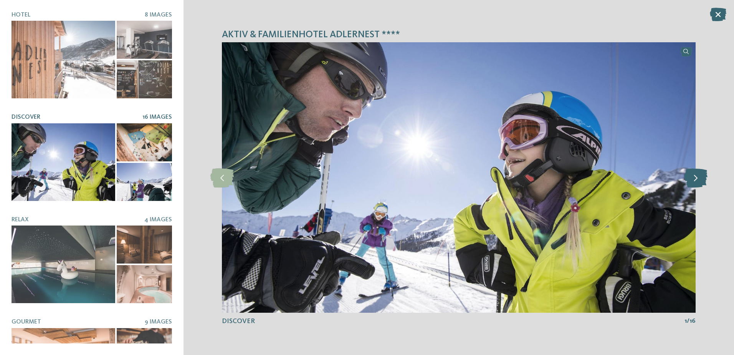
click at [697, 180] on icon at bounding box center [696, 177] width 23 height 19
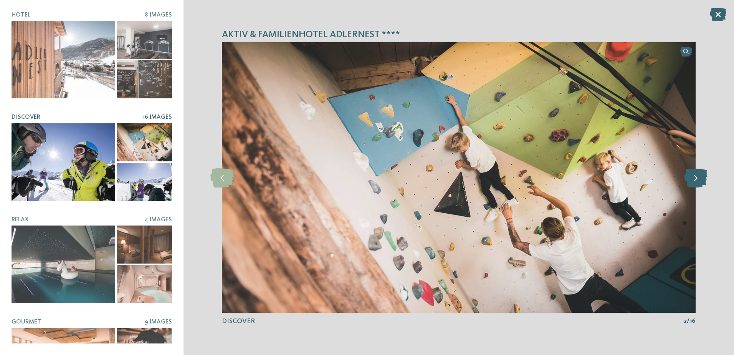
click at [697, 180] on icon at bounding box center [696, 177] width 23 height 19
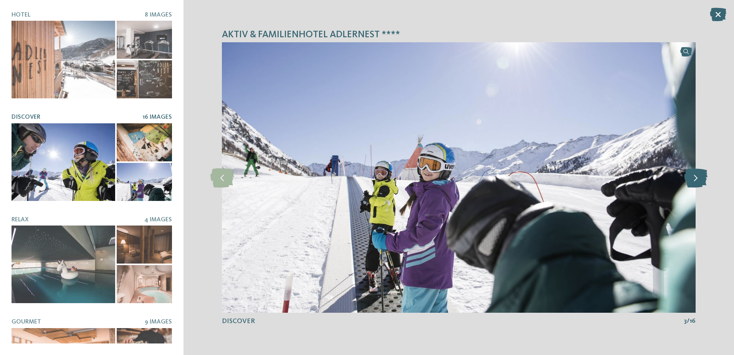
click at [697, 180] on icon at bounding box center [696, 177] width 23 height 19
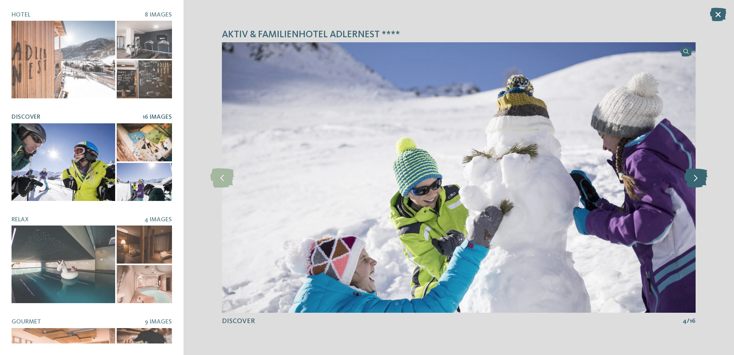
click at [697, 180] on icon at bounding box center [696, 177] width 23 height 19
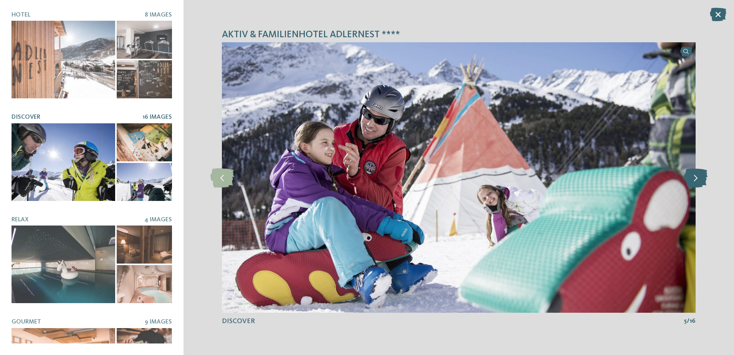
click at [697, 180] on icon at bounding box center [696, 177] width 23 height 19
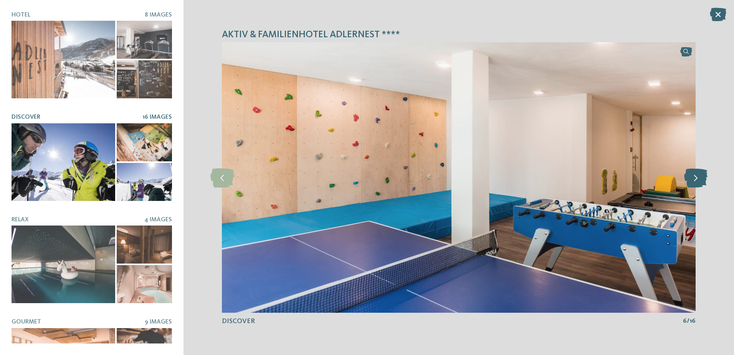
click at [697, 180] on icon at bounding box center [696, 177] width 23 height 19
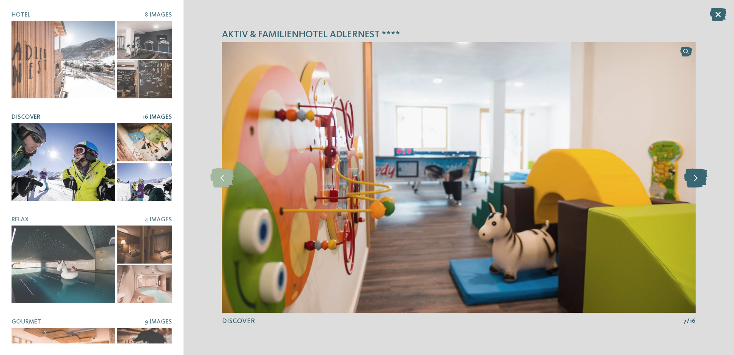
click at [697, 180] on icon at bounding box center [696, 177] width 23 height 19
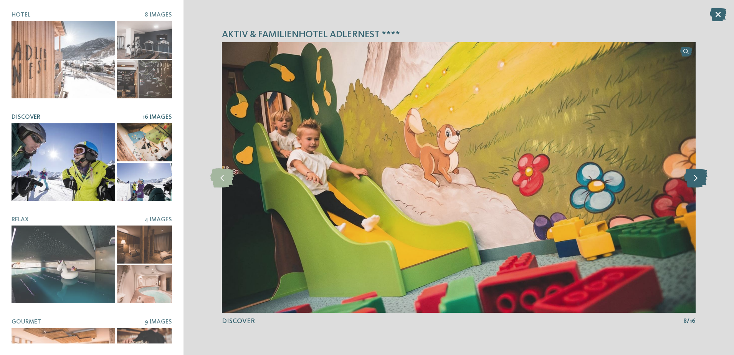
click at [697, 180] on icon at bounding box center [696, 177] width 23 height 19
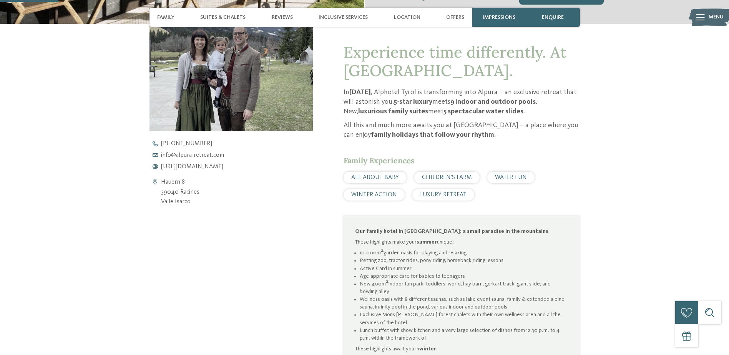
scroll to position [423, 0]
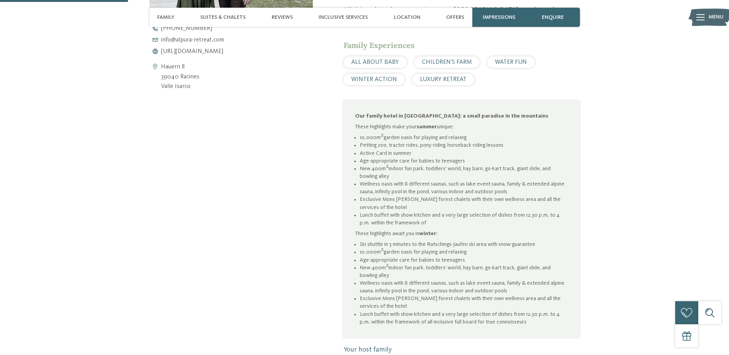
drag, startPoint x: 363, startPoint y: 228, endPoint x: 489, endPoint y: 234, distance: 126.1
click at [489, 240] on ul "Ski shuttle in 3 minutes to the Ratschings-Jaufen ski area with snow-guarantee …" at bounding box center [461, 282] width 213 height 85
click at [489, 248] on li "10.000m 2 garden oasis for playing and relaxing" at bounding box center [464, 252] width 208 height 8
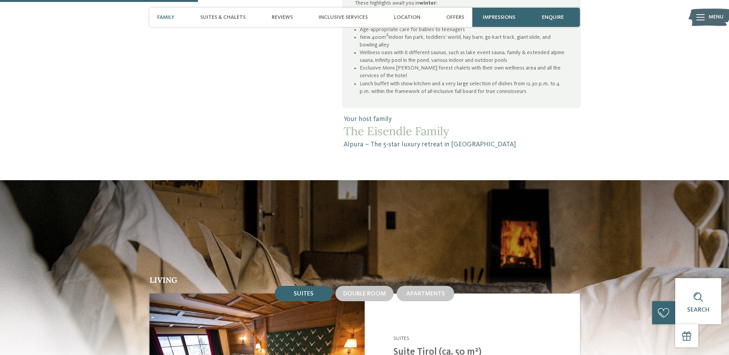
scroll to position [883, 0]
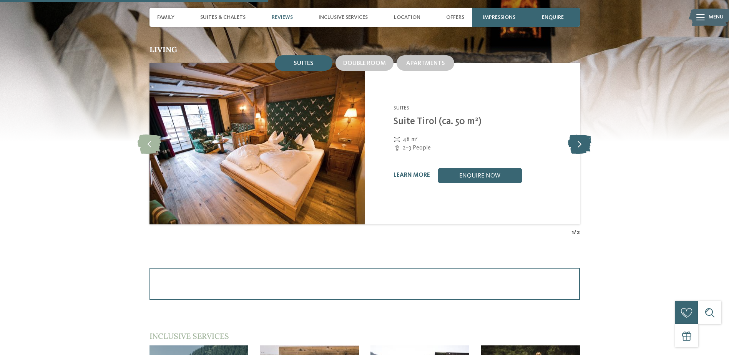
click at [584, 134] on icon at bounding box center [579, 143] width 23 height 19
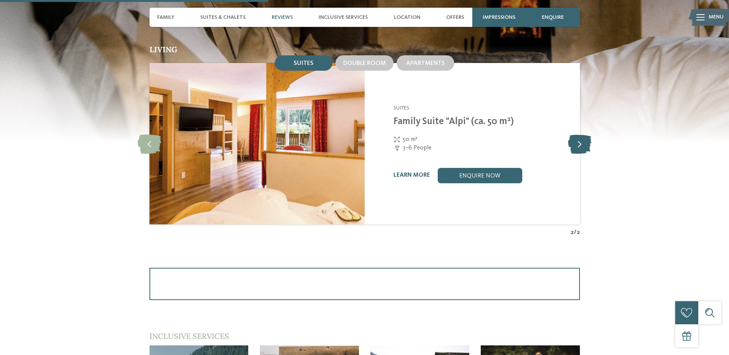
click at [584, 134] on icon at bounding box center [579, 143] width 23 height 19
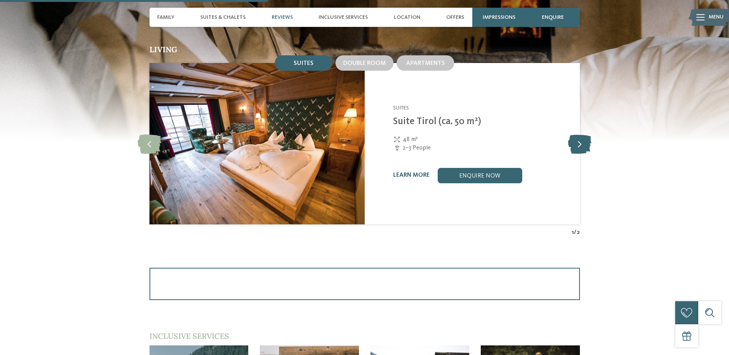
click at [584, 134] on icon at bounding box center [579, 143] width 23 height 19
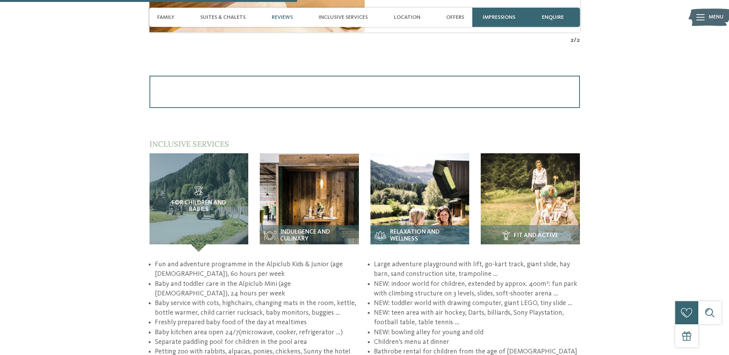
scroll to position [1191, 0]
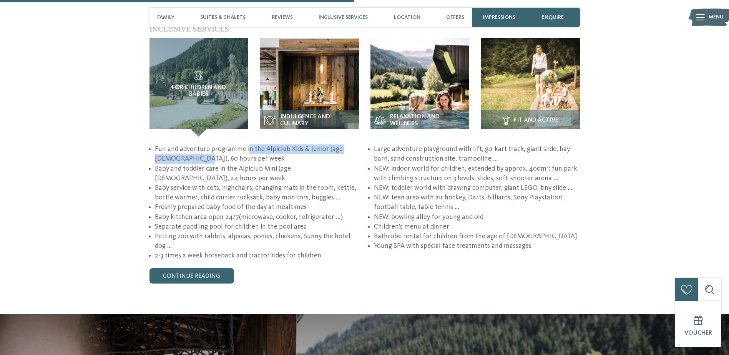
drag, startPoint x: 173, startPoint y: 139, endPoint x: 245, endPoint y: 135, distance: 72.3
click at [245, 144] on li "Fun and adventure programme in the Alpiclub Kids & Junior (age 3 – 12), 60 hour…" at bounding box center [258, 153] width 206 height 19
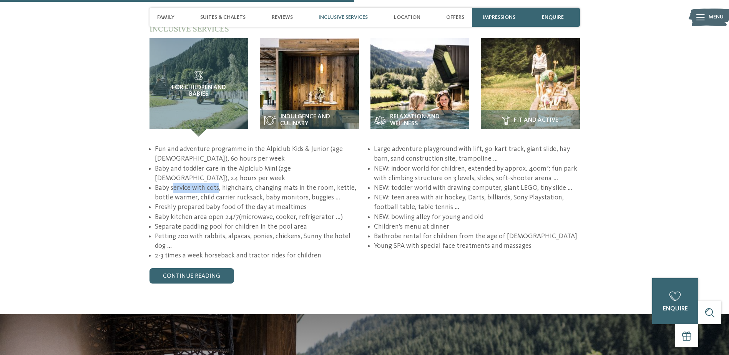
drag, startPoint x: 173, startPoint y: 173, endPoint x: 217, endPoint y: 173, distance: 43.8
click at [217, 183] on li "Baby service with cots, highchairs, changing mats in the room, kettle, bottle w…" at bounding box center [258, 192] width 206 height 19
drag, startPoint x: 217, startPoint y: 173, endPoint x: 189, endPoint y: 213, distance: 48.8
click at [189, 222] on li "Separate paddling pool for children in the pool area" at bounding box center [258, 227] width 206 height 10
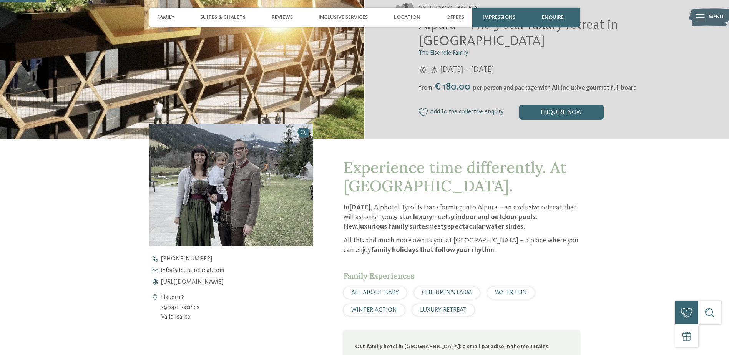
scroll to position [115, 0]
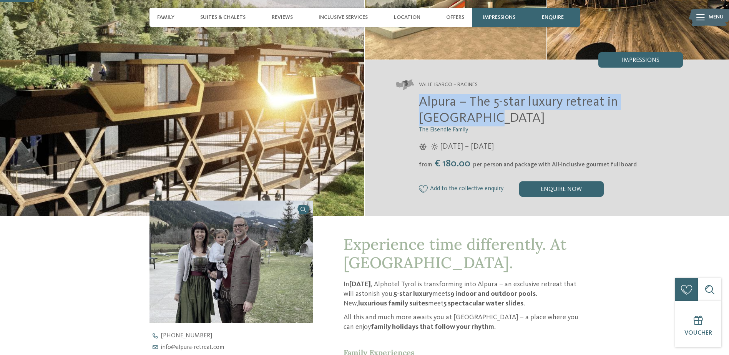
drag, startPoint x: 416, startPoint y: 101, endPoint x: 685, endPoint y: 105, distance: 268.9
click at [685, 105] on div "Valle Isarco – Racines Alpura – The 5-star luxury retreat in South Tyrol The Ei…" at bounding box center [547, 138] width 364 height 156
drag, startPoint x: 685, startPoint y: 105, endPoint x: 656, endPoint y: 105, distance: 28.0
